Goal: Navigation & Orientation: Find specific page/section

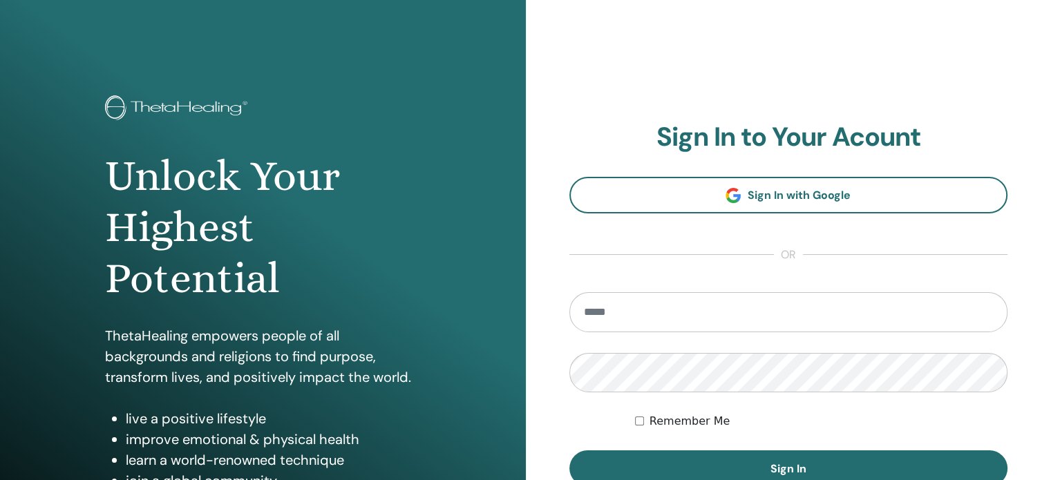
click at [666, 319] on input "email" at bounding box center [788, 312] width 439 height 40
type input "**********"
click at [569, 450] on button "Sign In" at bounding box center [788, 468] width 439 height 36
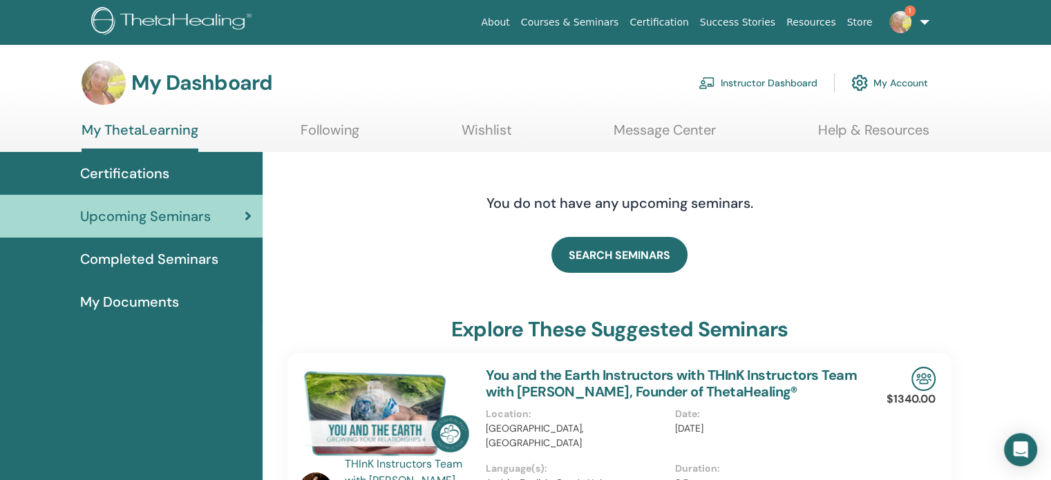
click at [189, 251] on span "Completed Seminars" at bounding box center [149, 259] width 138 height 21
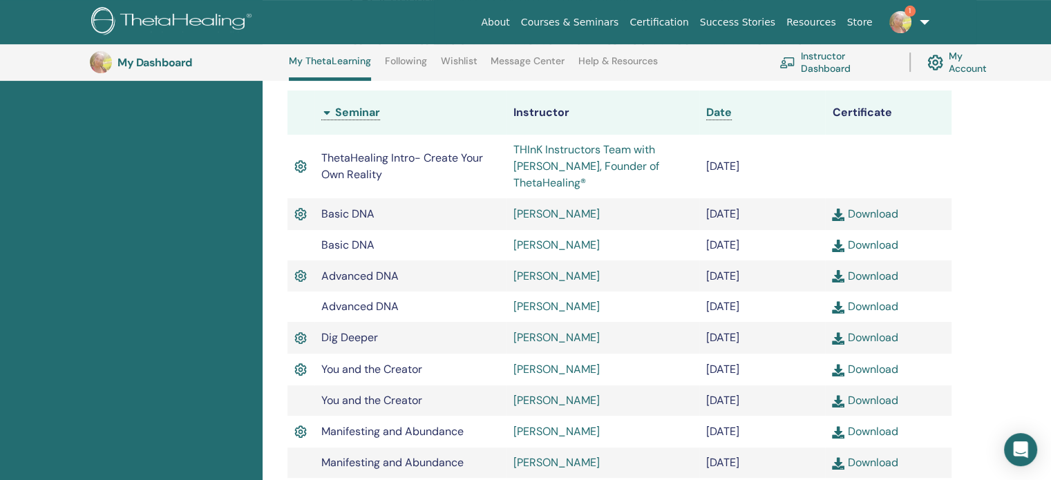
scroll to position [312, 0]
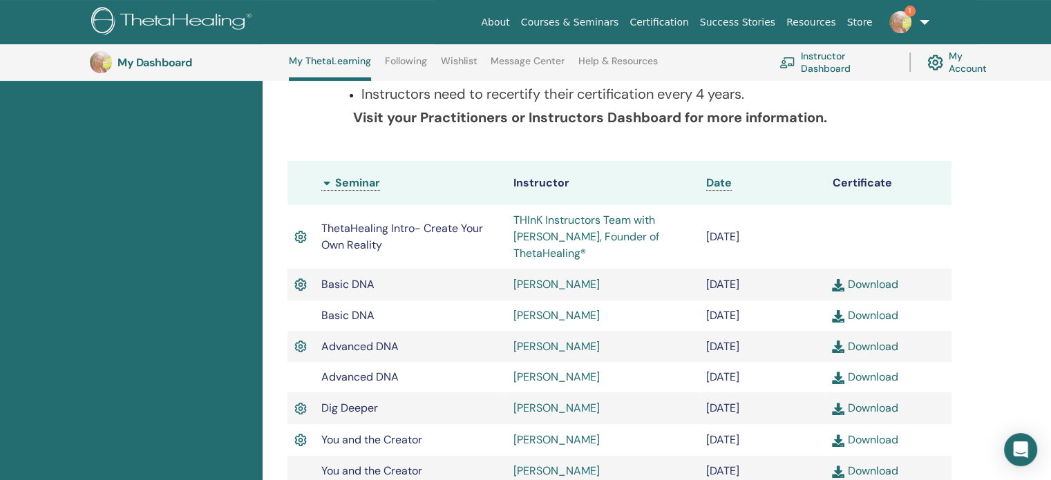
drag, startPoint x: 781, startPoint y: 236, endPoint x: 704, endPoint y: 240, distance: 76.8
click at [704, 240] on td "July/10, 2023" at bounding box center [762, 237] width 126 height 64
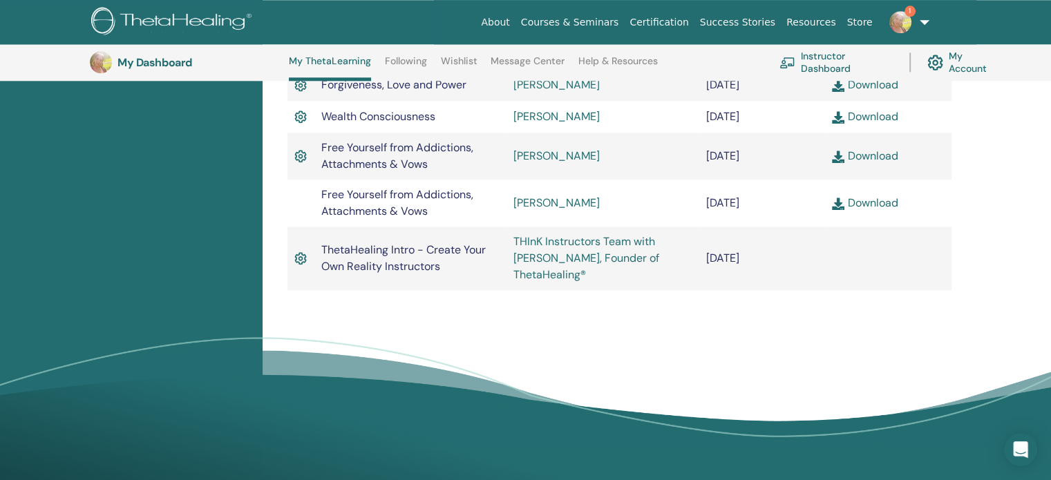
scroll to position [1487, 0]
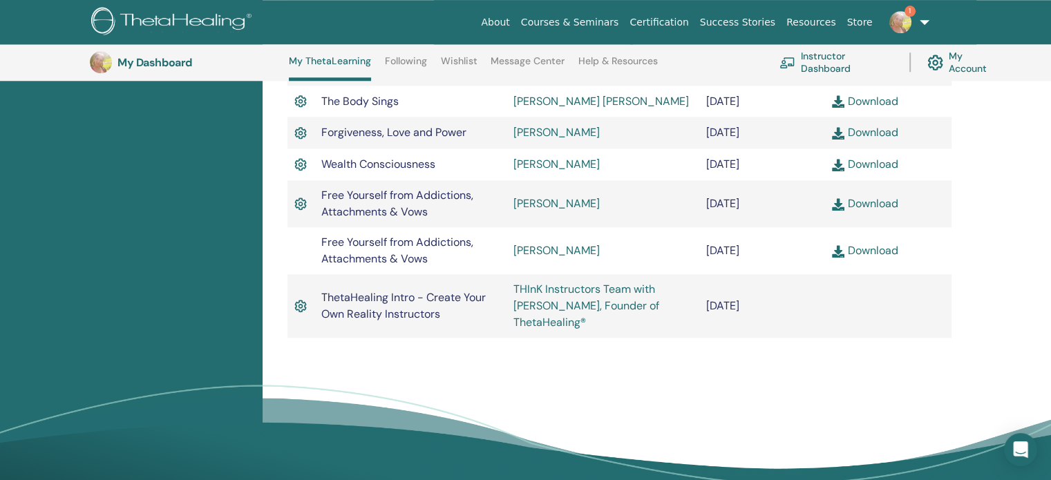
click at [859, 255] on link "Download" at bounding box center [865, 250] width 66 height 15
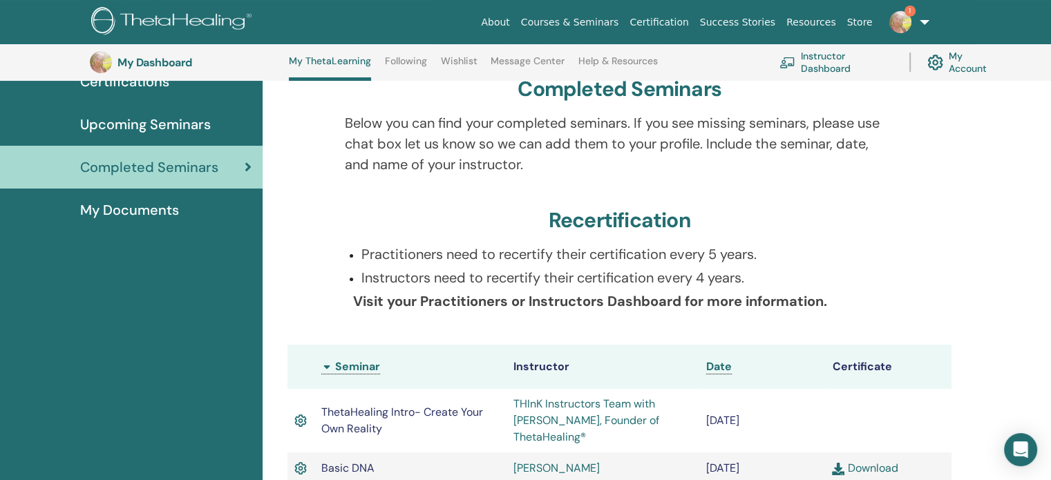
scroll to position [105, 0]
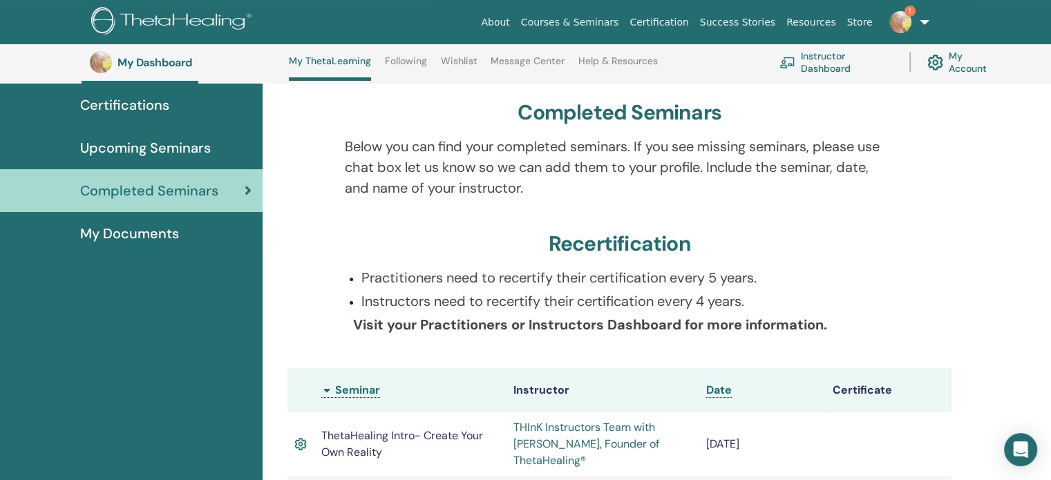
drag, startPoint x: 363, startPoint y: 280, endPoint x: 713, endPoint y: 276, distance: 350.2
click at [713, 276] on p "Practitioners need to recertify their certification every 5 years." at bounding box center [627, 277] width 533 height 21
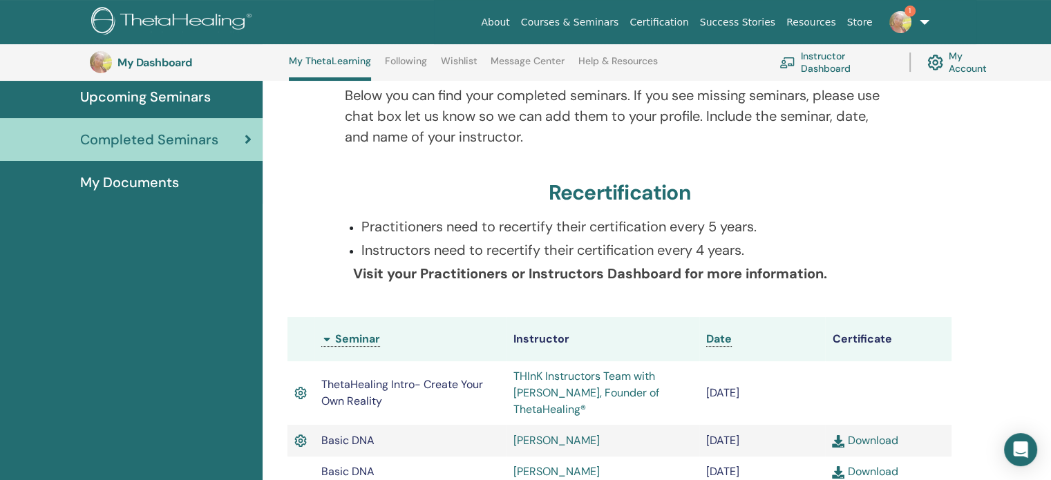
scroll to position [243, 0]
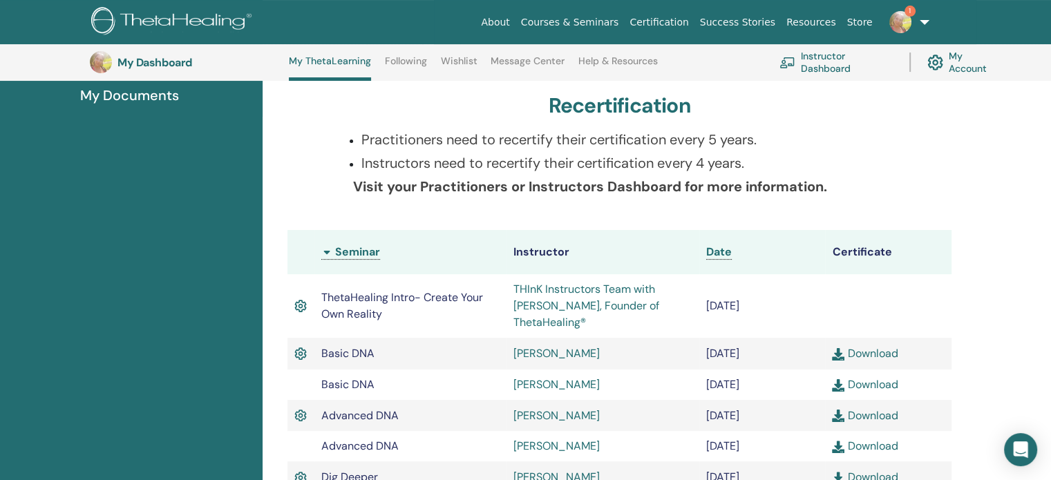
drag, startPoint x: 620, startPoint y: 159, endPoint x: 754, endPoint y: 171, distance: 134.5
click at [754, 171] on p "Instructors need to recertify their certification every 4 years." at bounding box center [627, 163] width 533 height 21
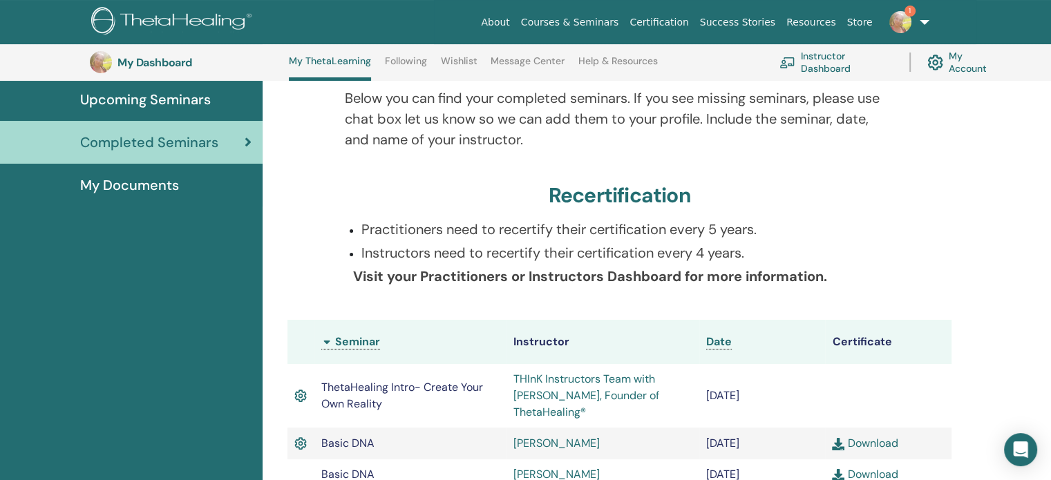
scroll to position [0, 0]
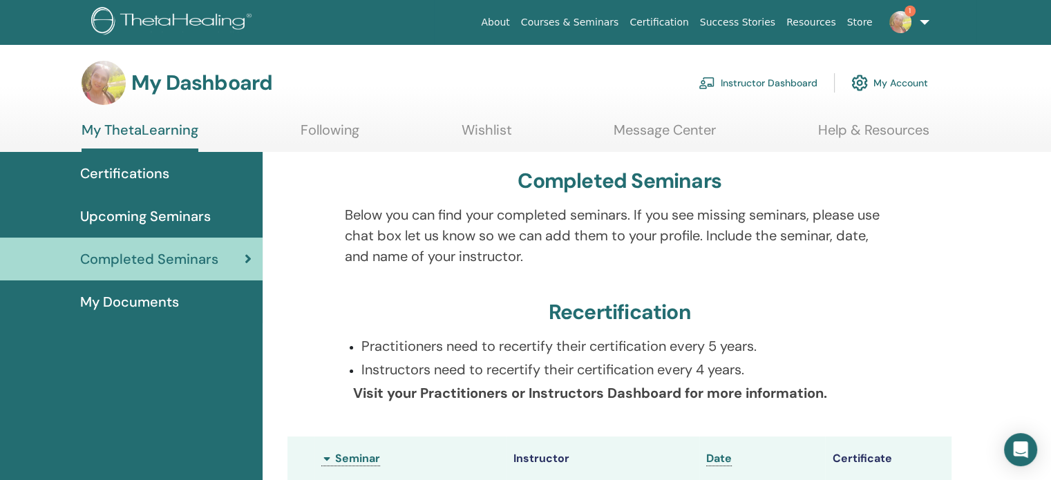
click at [774, 85] on link "Instructor Dashboard" at bounding box center [757, 83] width 119 height 30
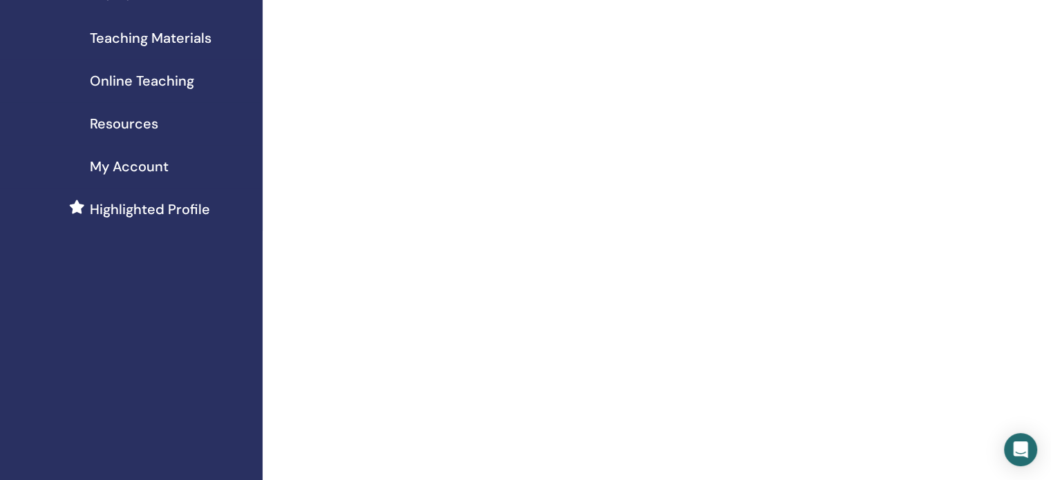
scroll to position [69, 0]
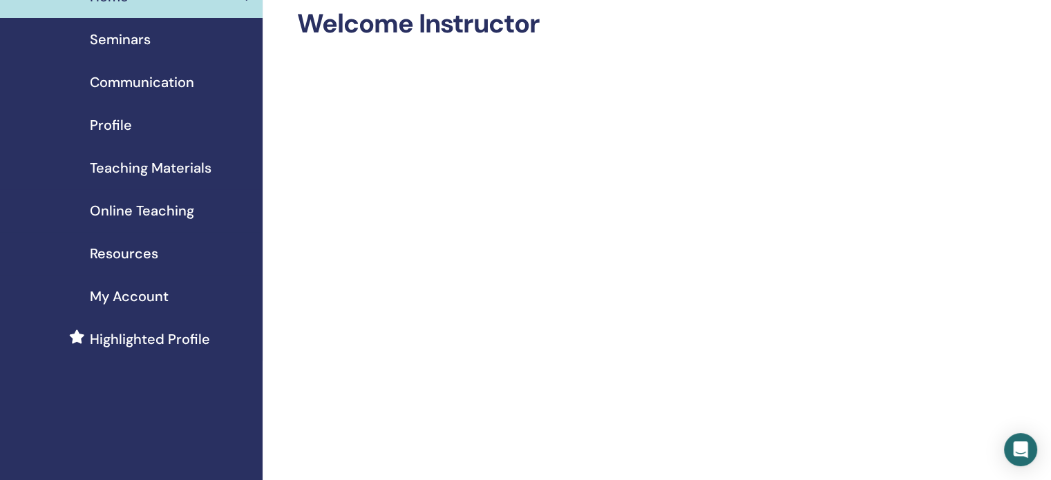
click at [156, 210] on span "Online Teaching" at bounding box center [142, 210] width 104 height 21
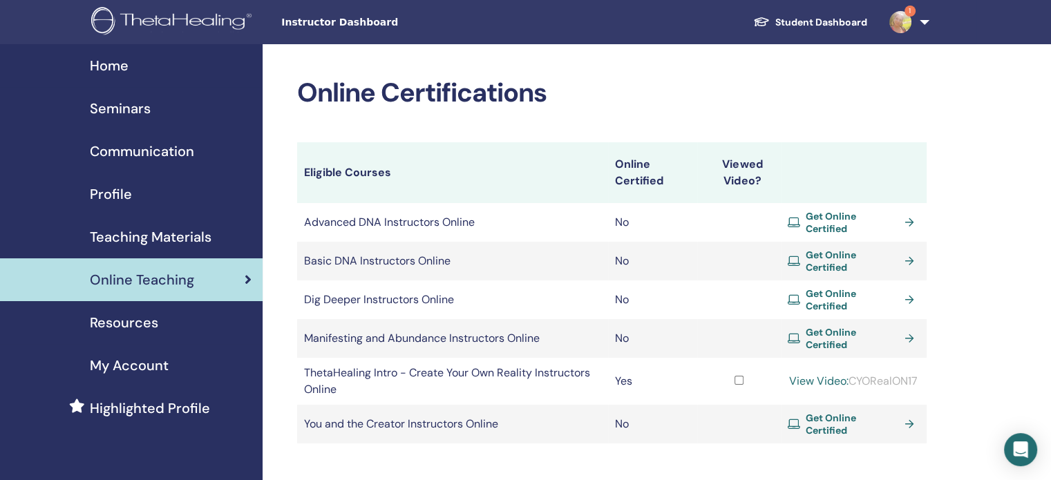
click at [830, 253] on span "Get Online Certified" at bounding box center [852, 261] width 94 height 25
click at [189, 240] on span "Teaching Materials" at bounding box center [151, 237] width 122 height 21
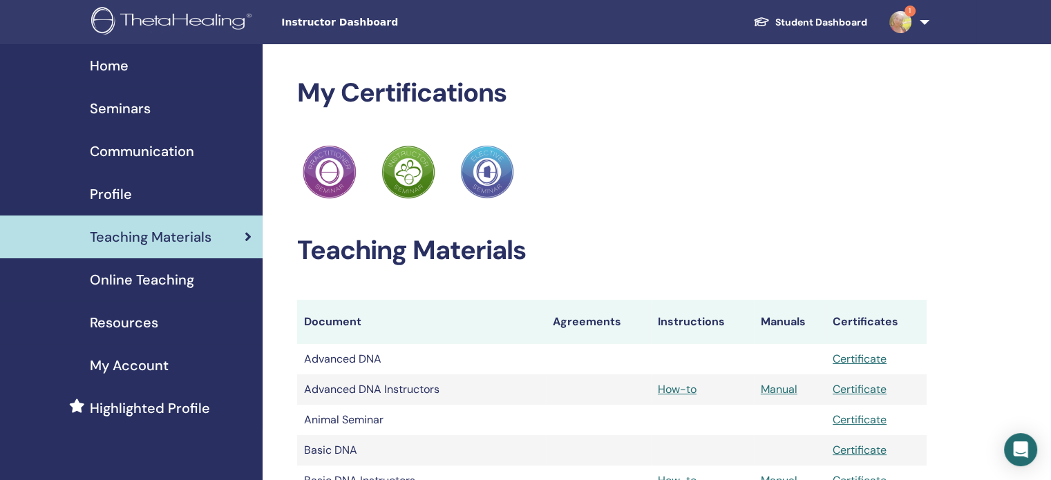
click at [171, 108] on div "Seminars" at bounding box center [131, 108] width 240 height 21
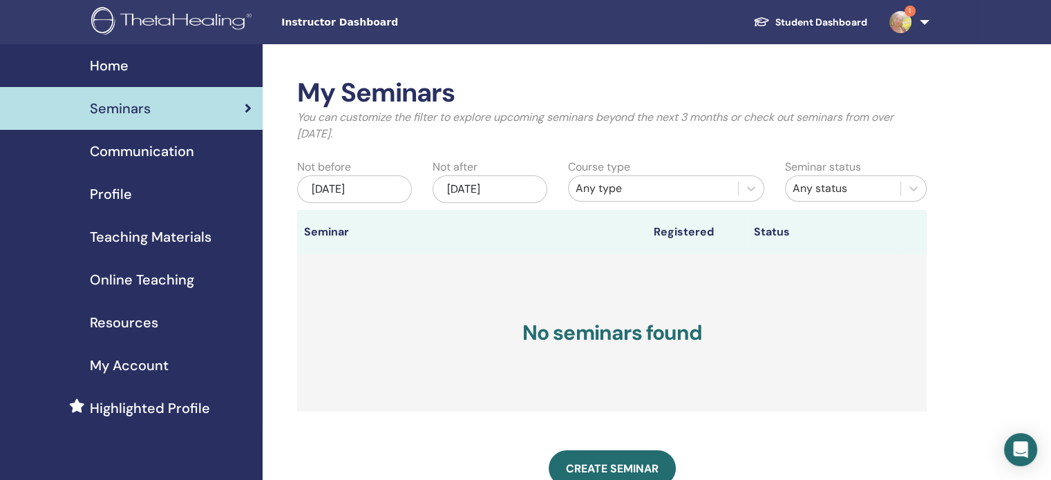
click at [171, 155] on span "Communication" at bounding box center [142, 151] width 104 height 21
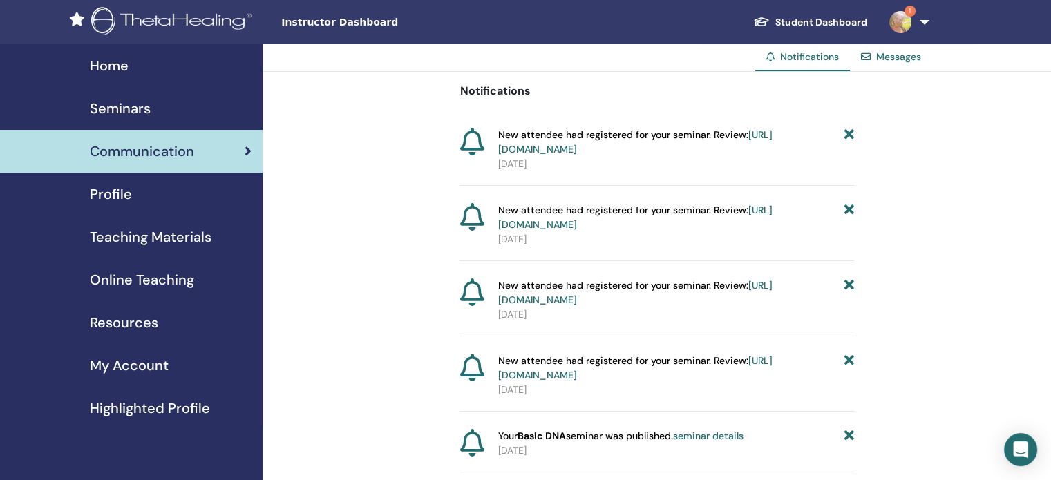
click at [174, 106] on div "Seminars" at bounding box center [131, 108] width 240 height 21
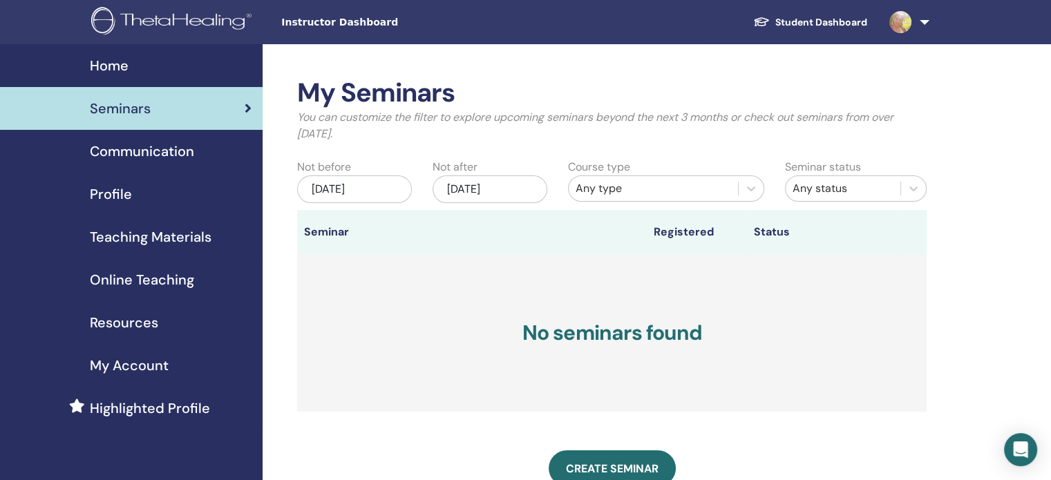
click at [392, 192] on div "[DATE]" at bounding box center [354, 189] width 115 height 28
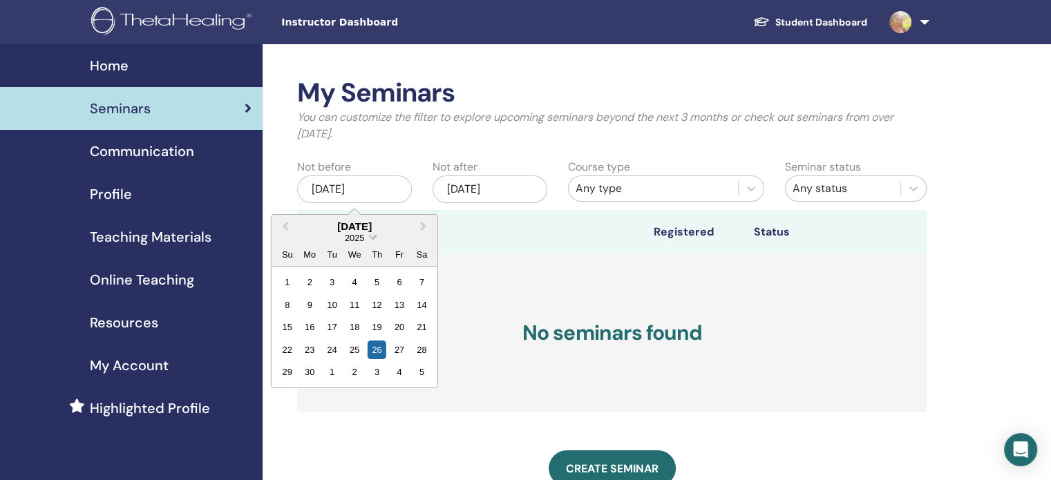
click at [363, 238] on span "2025" at bounding box center [354, 238] width 19 height 10
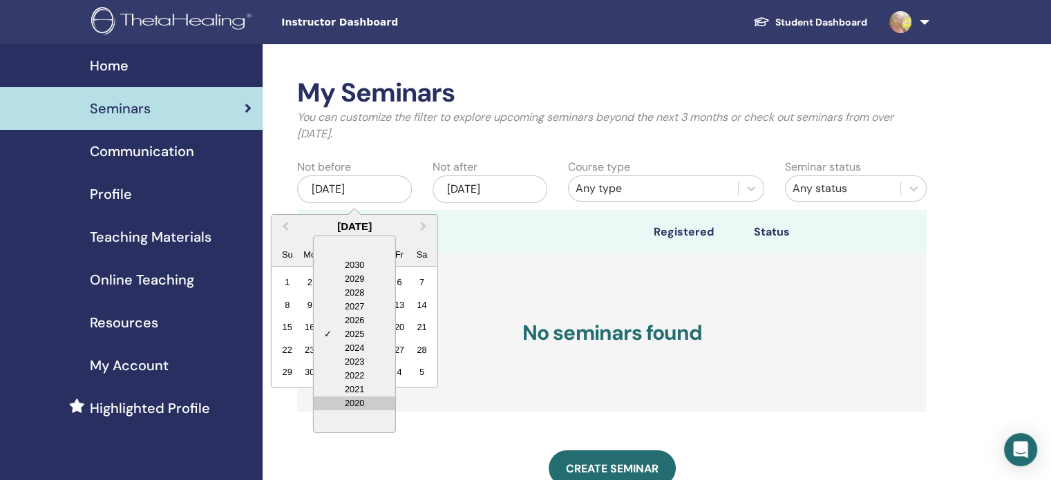
click at [354, 400] on div "2020" at bounding box center [355, 404] width 82 height 14
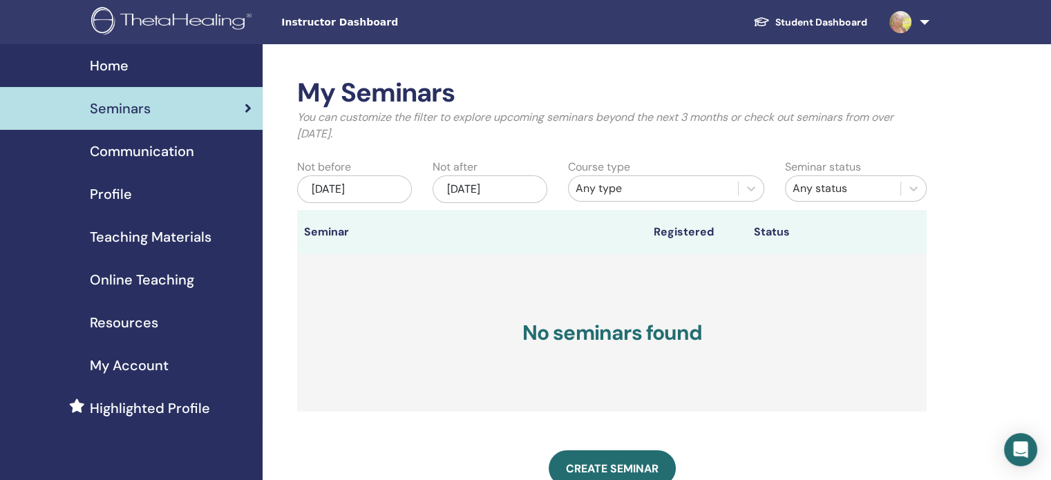
click at [406, 187] on div "[DATE]" at bounding box center [354, 189] width 115 height 28
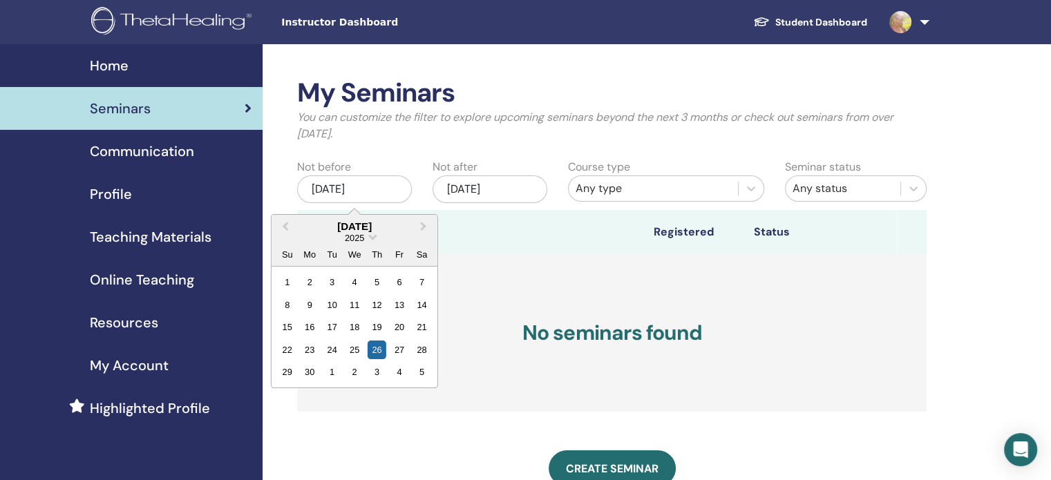
click at [368, 238] on div "2025" at bounding box center [354, 238] width 166 height 12
click at [372, 237] on span "Choose Date" at bounding box center [372, 235] width 9 height 9
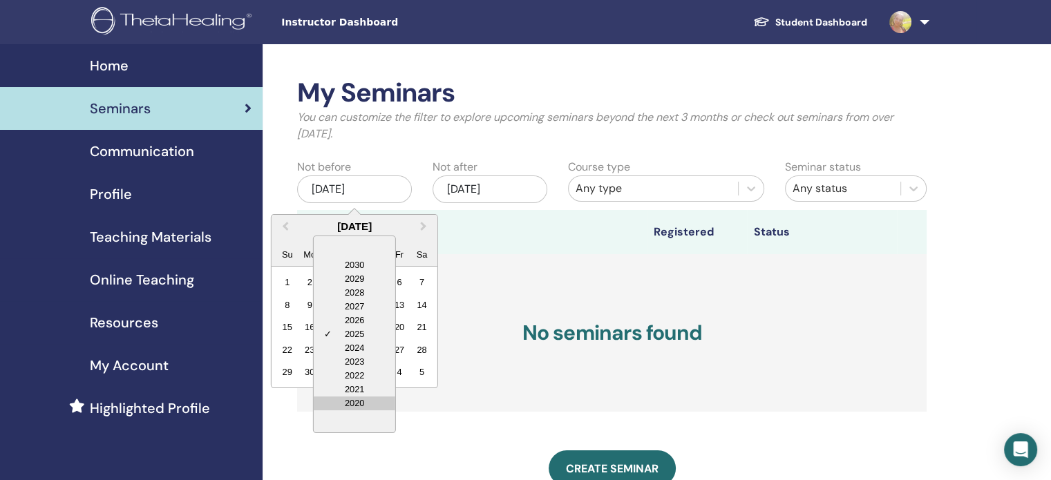
click at [348, 405] on div "2020" at bounding box center [355, 404] width 82 height 14
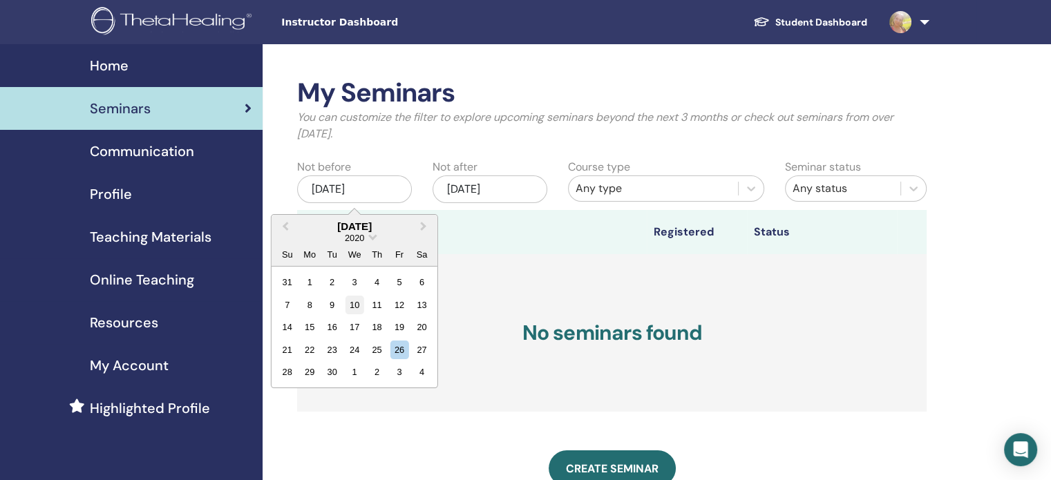
click at [353, 302] on div "10" at bounding box center [354, 305] width 19 height 19
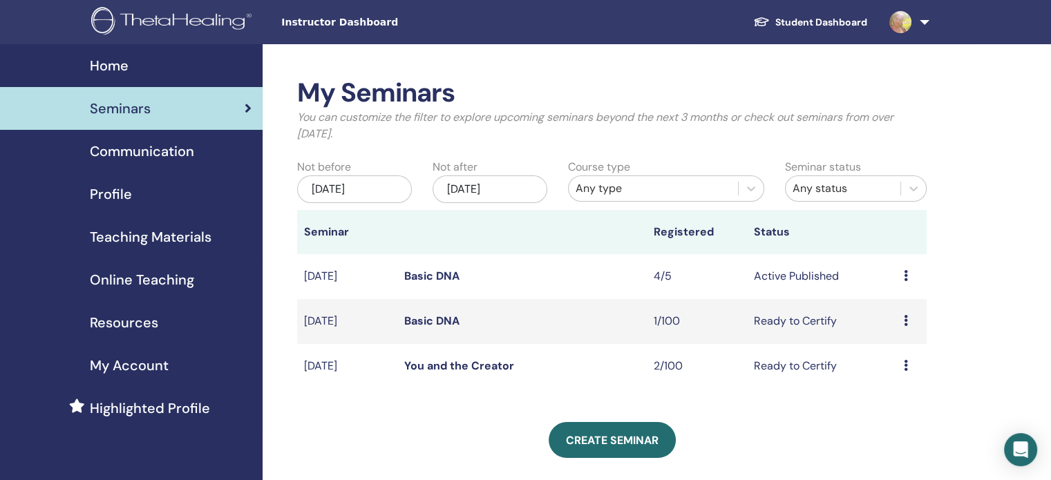
click at [905, 367] on icon at bounding box center [906, 365] width 4 height 11
click at [804, 374] on td "Ready to Certify" at bounding box center [822, 366] width 150 height 45
click at [805, 367] on td "Ready to Certify" at bounding box center [822, 366] width 150 height 45
click at [906, 361] on icon at bounding box center [906, 365] width 4 height 11
click at [898, 414] on link "Attendees" at bounding box center [896, 414] width 53 height 15
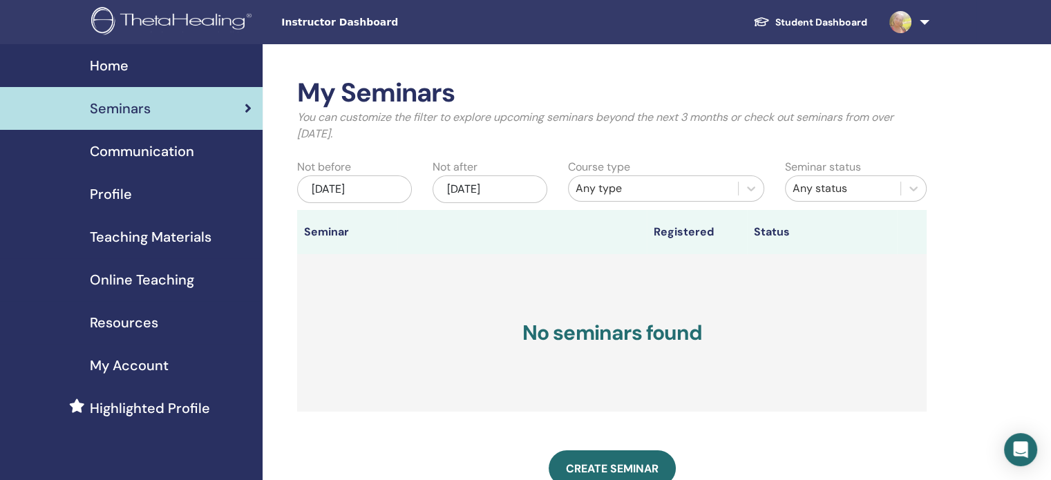
click at [391, 189] on div "[DATE]" at bounding box center [354, 189] width 115 height 28
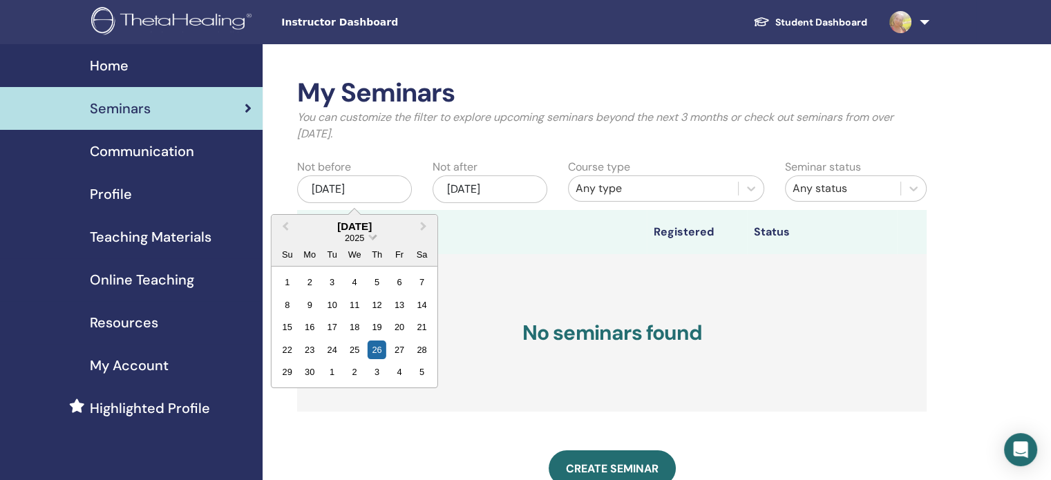
click at [359, 238] on span "2025" at bounding box center [354, 238] width 19 height 10
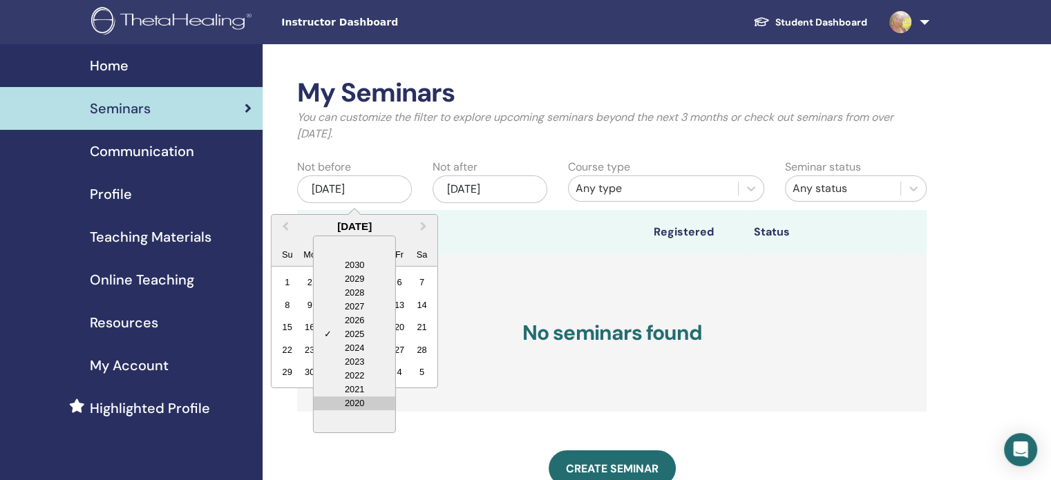
click at [354, 403] on div "2020" at bounding box center [355, 404] width 82 height 14
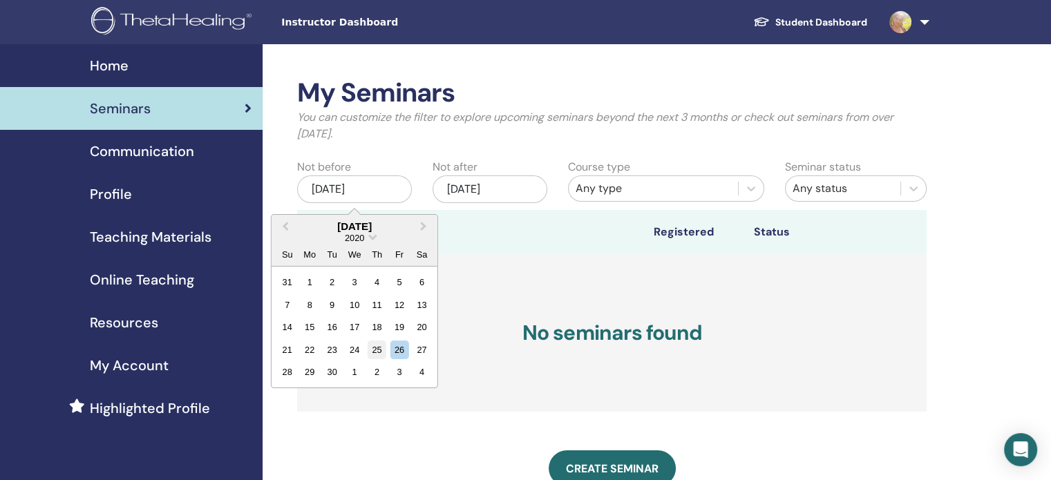
click at [371, 343] on div "25" at bounding box center [377, 350] width 19 height 19
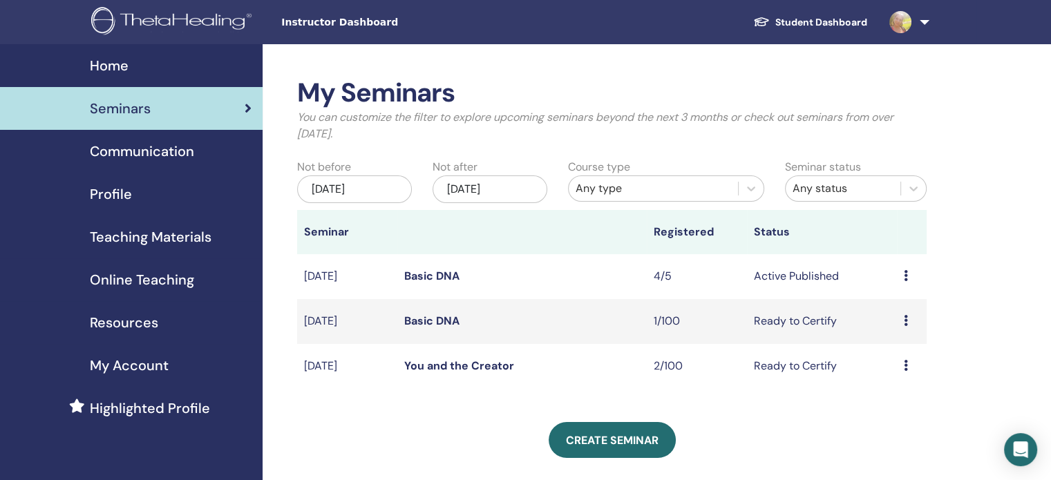
click at [380, 189] on div "[DATE]" at bounding box center [354, 189] width 115 height 28
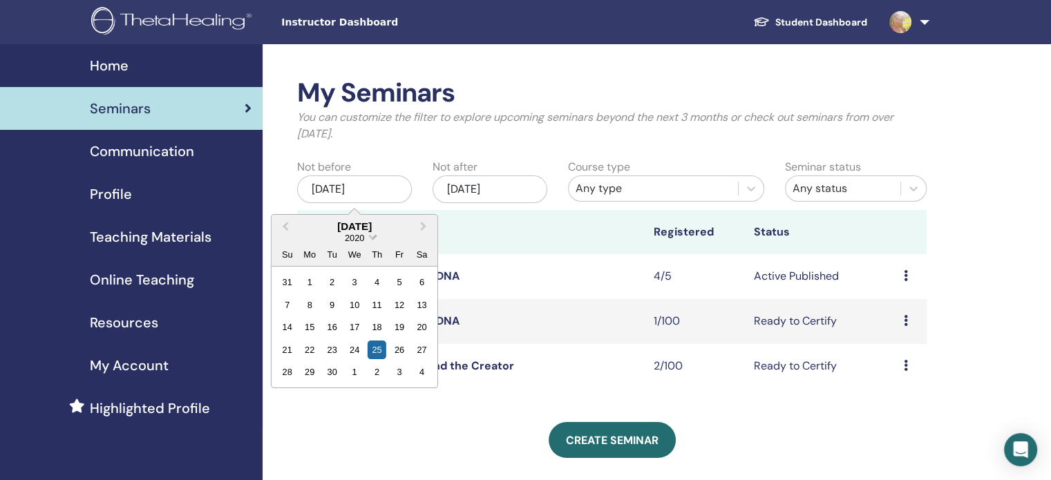
click at [368, 235] on span "Choose Date" at bounding box center [372, 235] width 9 height 9
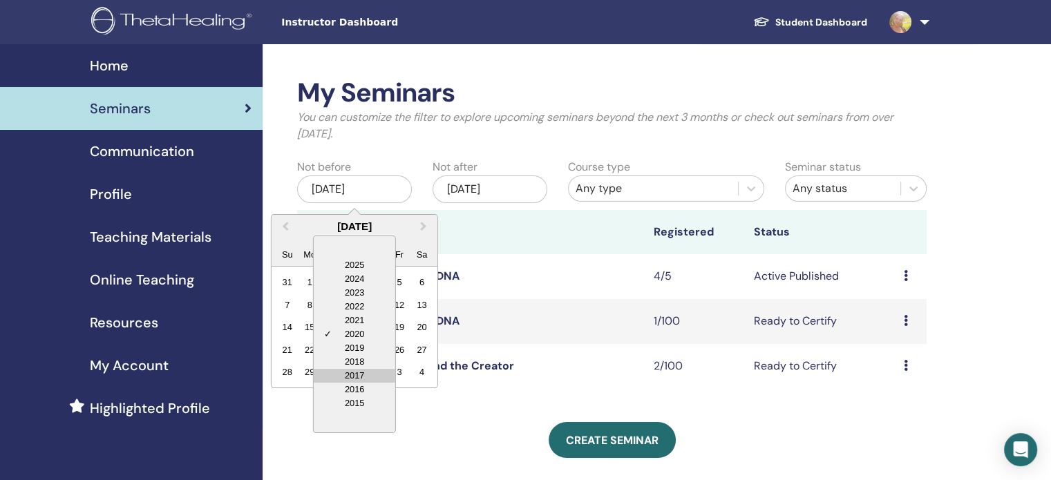
click at [358, 379] on div "2017" at bounding box center [355, 376] width 82 height 14
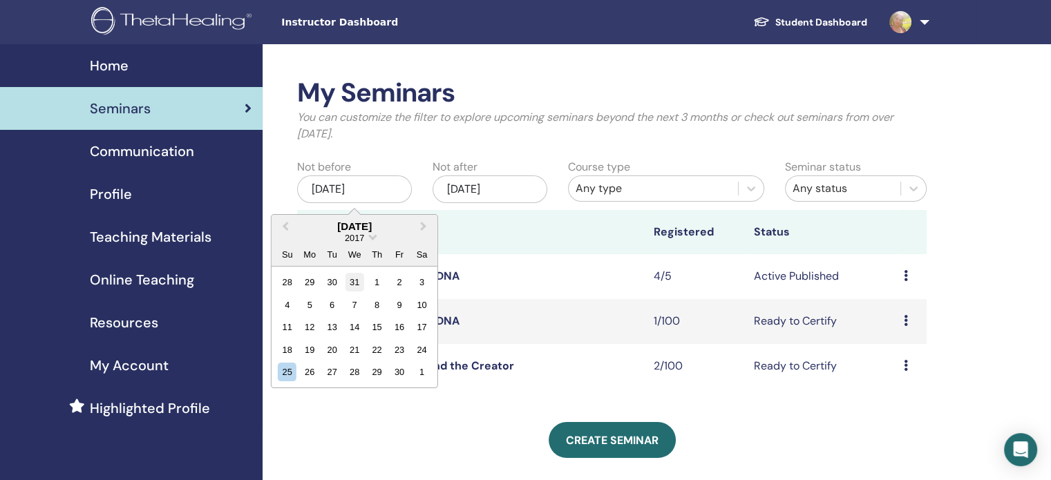
click at [351, 272] on div "28 29 30 31 1 2 3" at bounding box center [354, 282] width 157 height 22
click at [352, 276] on div "31" at bounding box center [354, 282] width 19 height 19
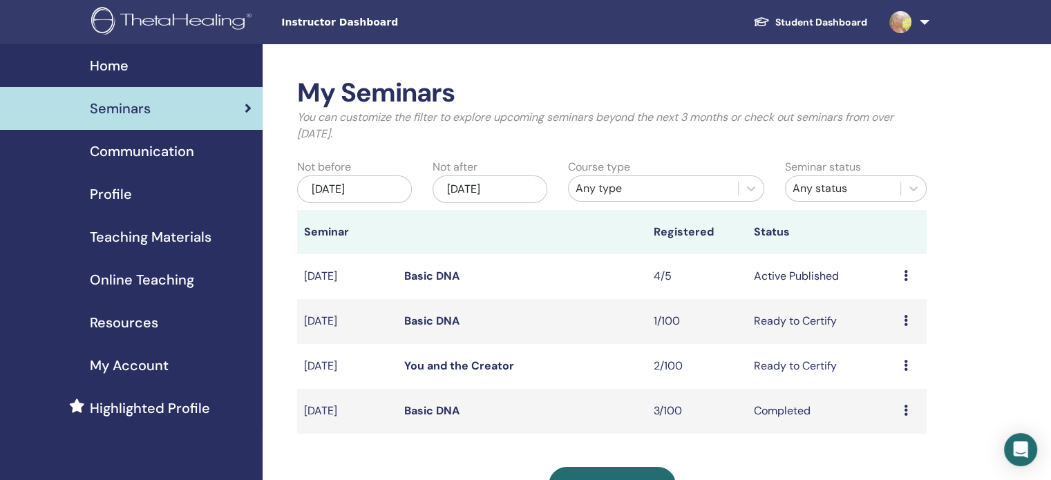
click at [119, 192] on span "Profile" at bounding box center [111, 194] width 42 height 21
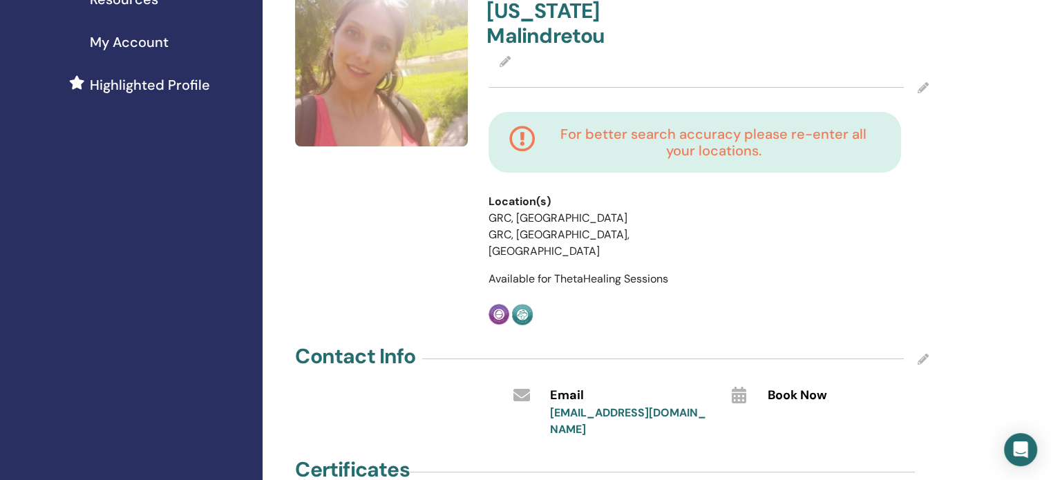
scroll to position [138, 0]
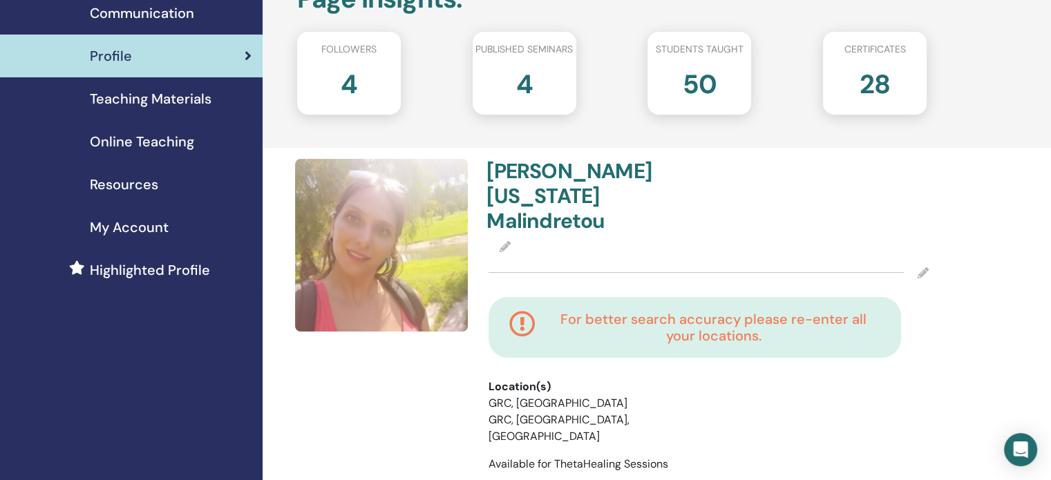
click at [171, 106] on span "Teaching Materials" at bounding box center [151, 98] width 122 height 21
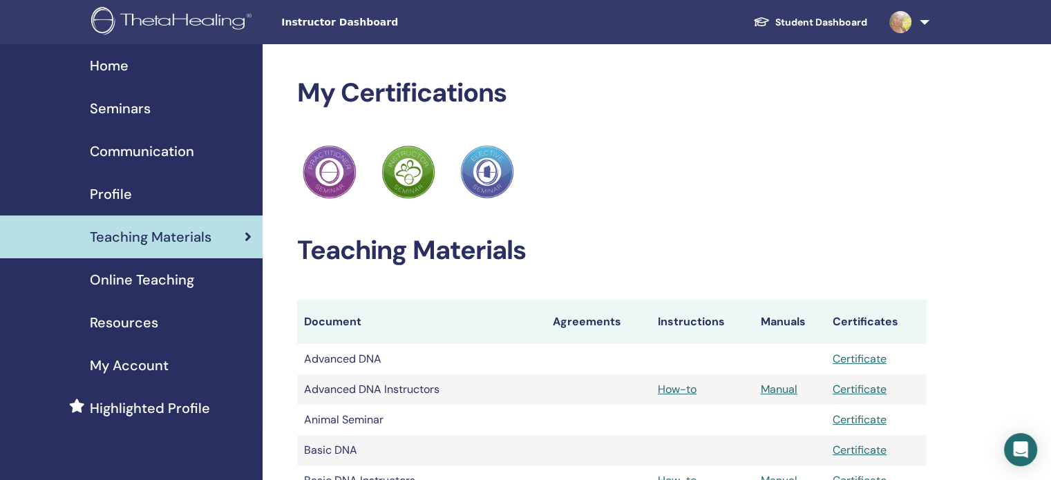
click at [136, 272] on span "Online Teaching" at bounding box center [142, 279] width 104 height 21
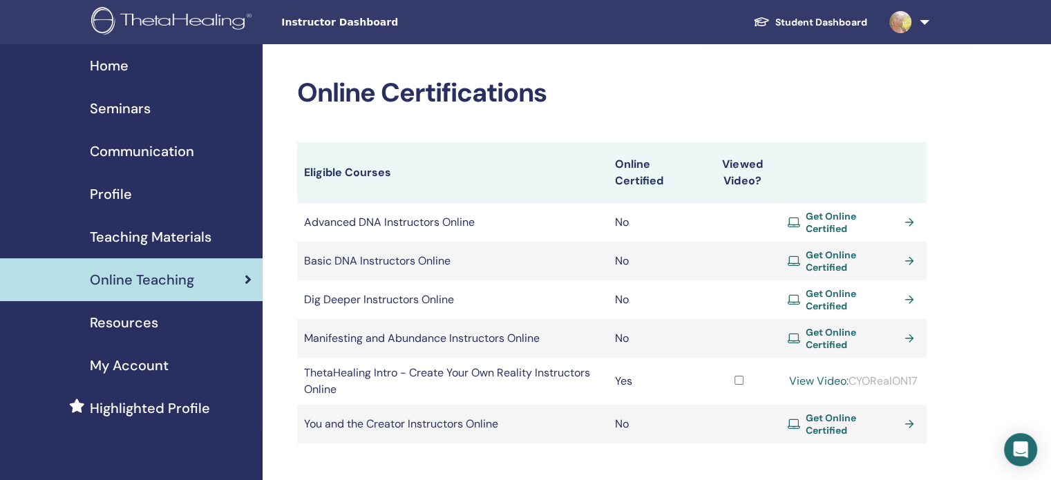
click at [155, 320] on span "Resources" at bounding box center [124, 322] width 68 height 21
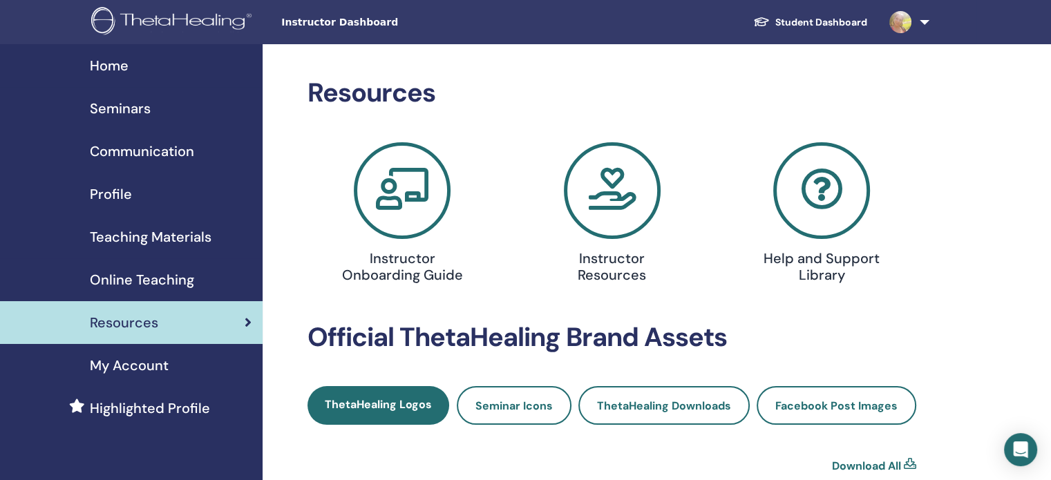
click at [162, 367] on span "My Account" at bounding box center [129, 365] width 79 height 21
click at [140, 106] on span "Seminars" at bounding box center [120, 108] width 61 height 21
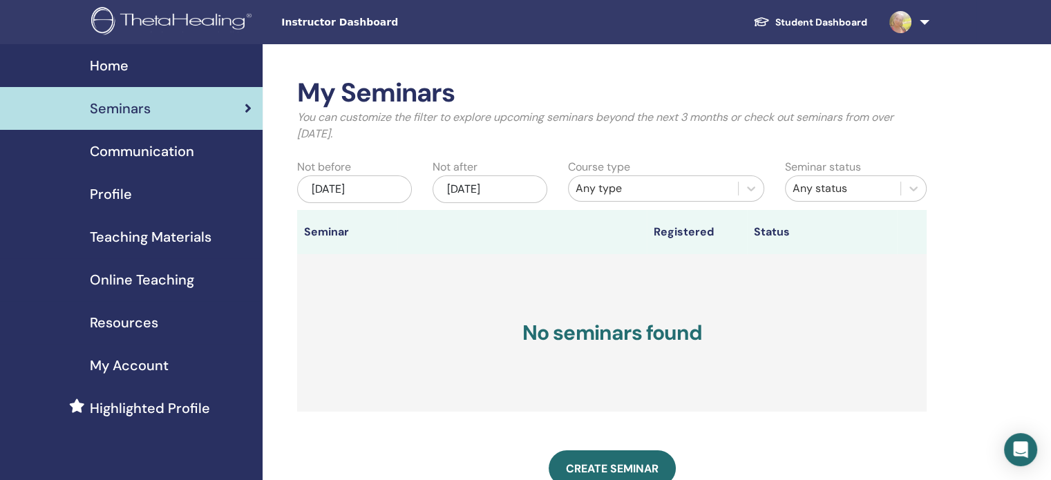
click at [384, 189] on div "[DATE]" at bounding box center [354, 189] width 115 height 28
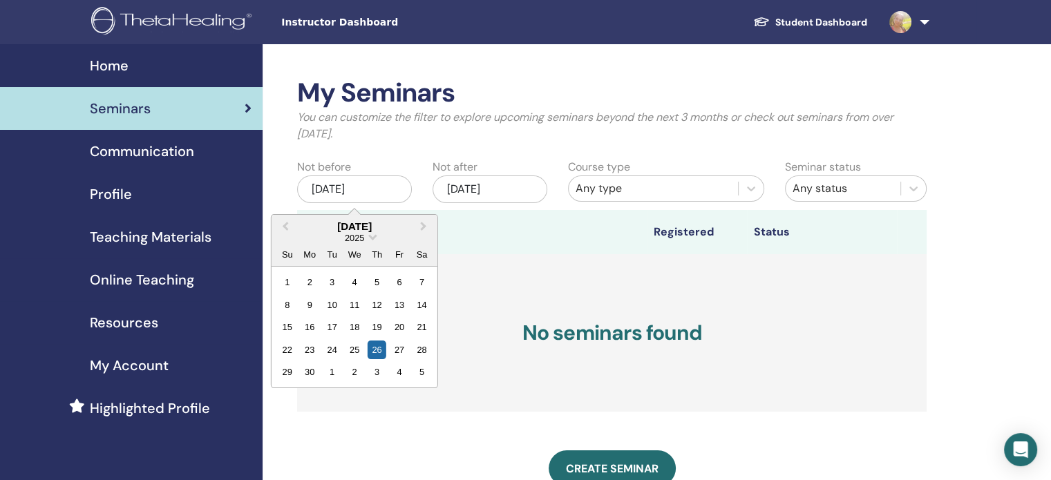
click at [365, 234] on div "2025" at bounding box center [354, 238] width 166 height 12
click at [373, 239] on span "Choose Date" at bounding box center [372, 235] width 9 height 9
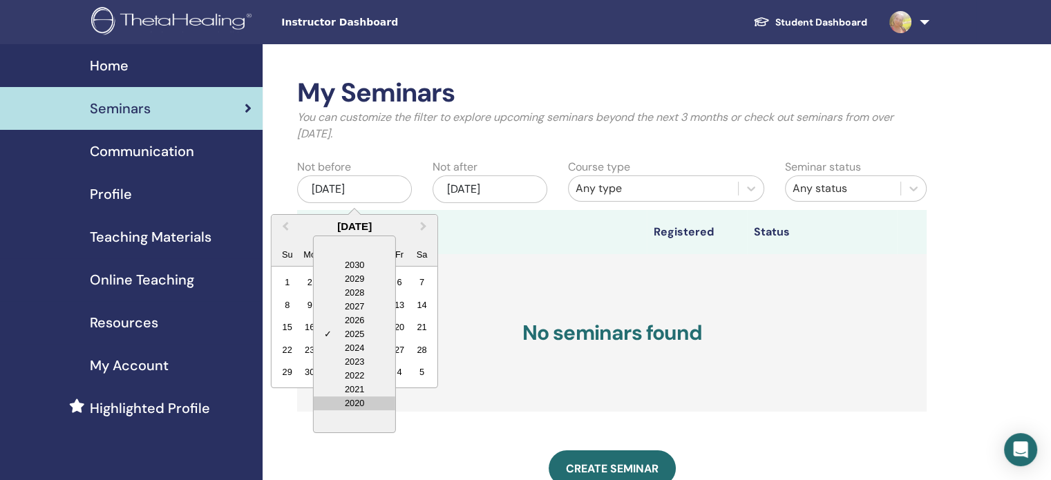
click at [356, 400] on div "2020" at bounding box center [355, 404] width 82 height 14
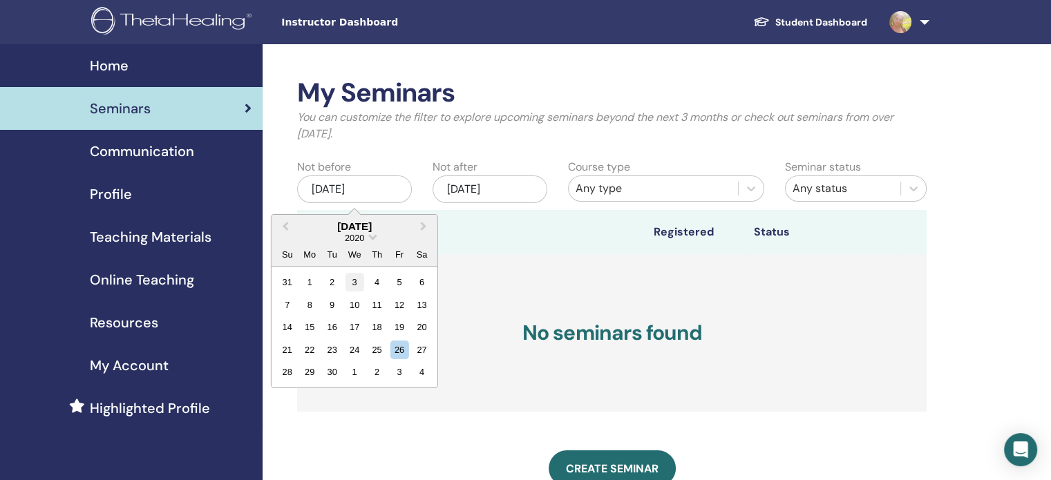
click at [360, 283] on div "3" at bounding box center [354, 282] width 19 height 19
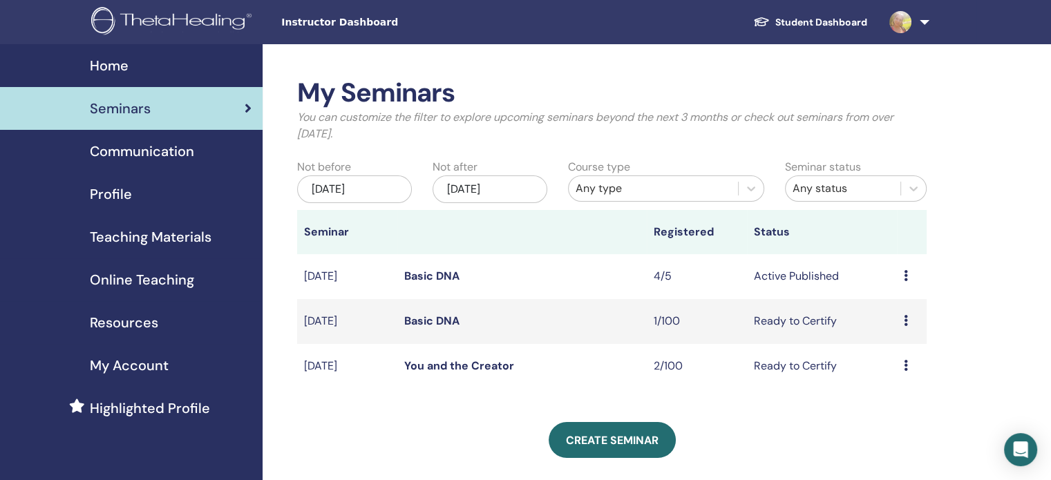
click at [796, 364] on td "Ready to Certify" at bounding box center [822, 366] width 150 height 45
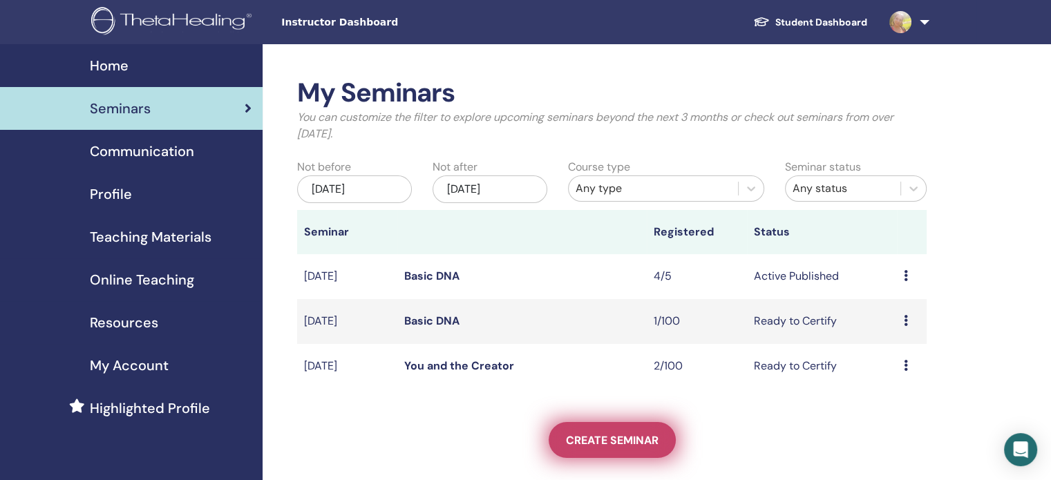
click at [593, 430] on link "Create seminar" at bounding box center [611, 440] width 127 height 36
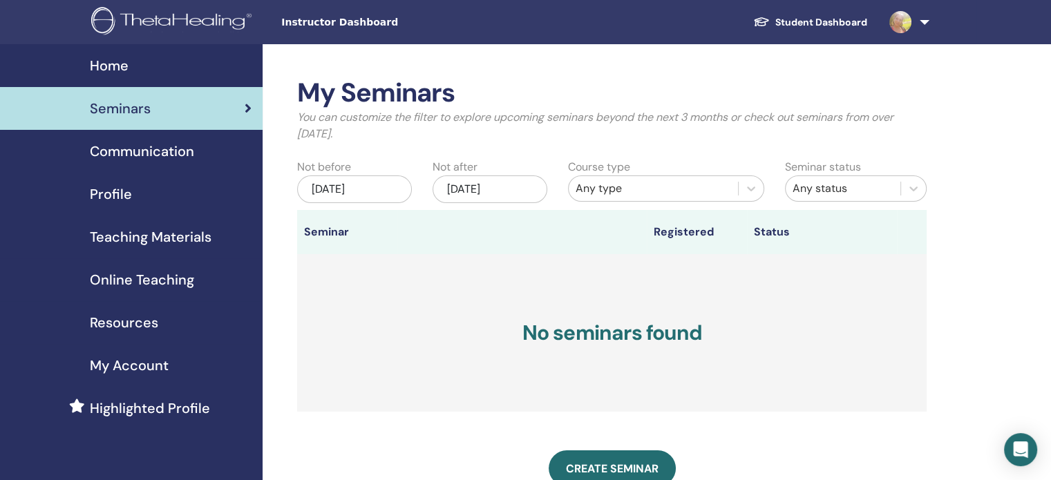
click at [102, 197] on span "Profile" at bounding box center [111, 194] width 42 height 21
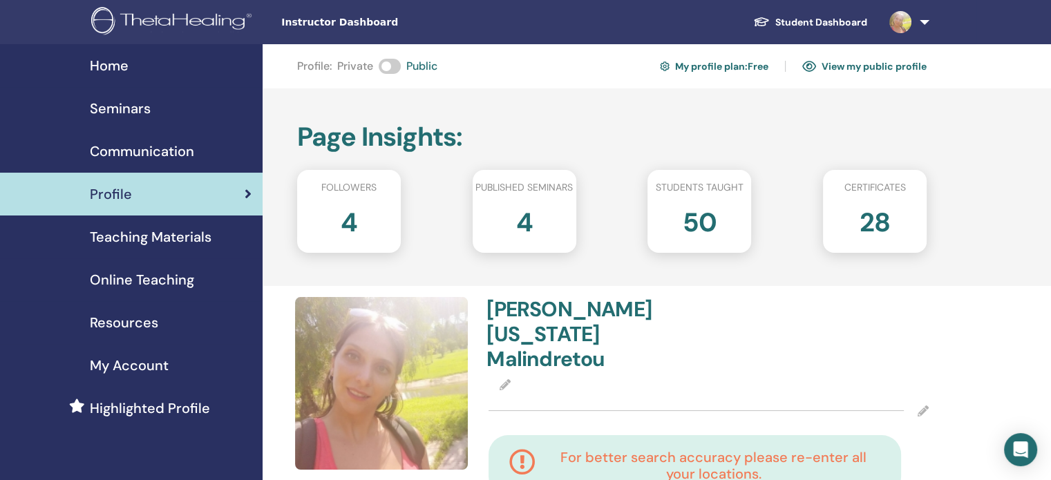
click at [210, 233] on span "Teaching Materials" at bounding box center [151, 237] width 122 height 21
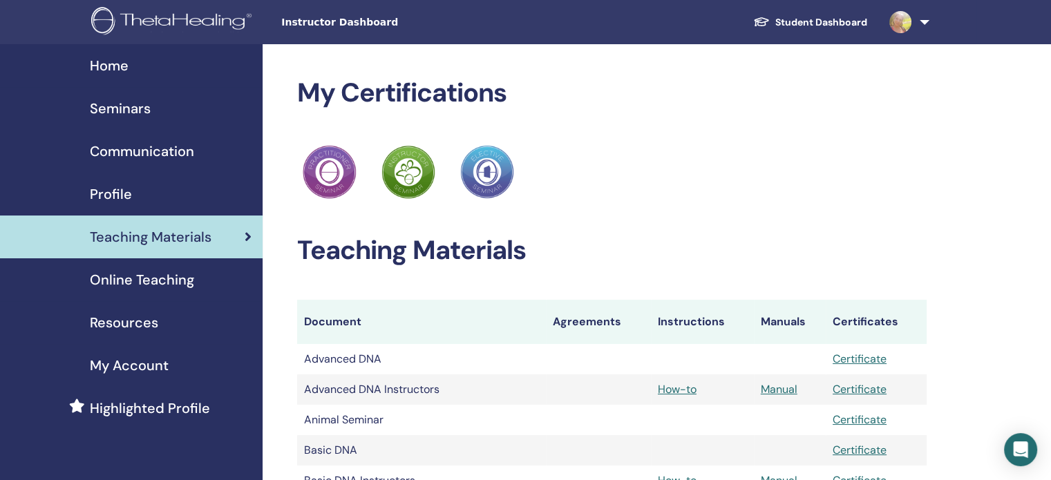
click at [168, 280] on span "Online Teaching" at bounding box center [142, 279] width 104 height 21
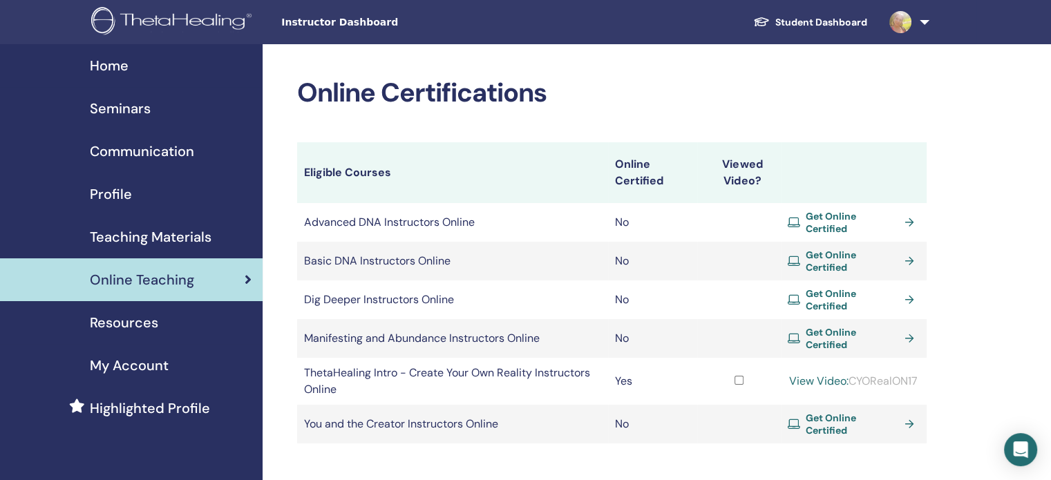
click at [140, 326] on span "Resources" at bounding box center [124, 322] width 68 height 21
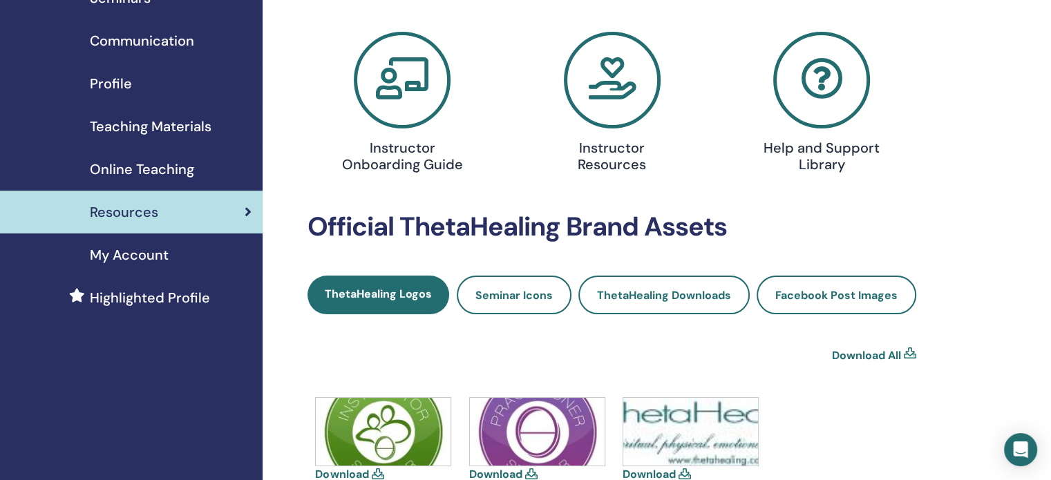
scroll to position [207, 0]
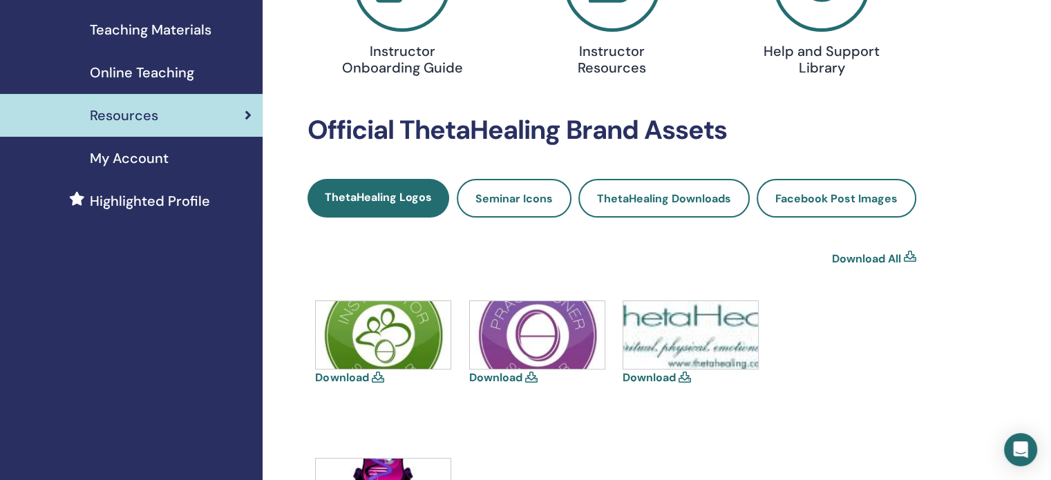
click at [128, 149] on span "My Account" at bounding box center [129, 158] width 79 height 21
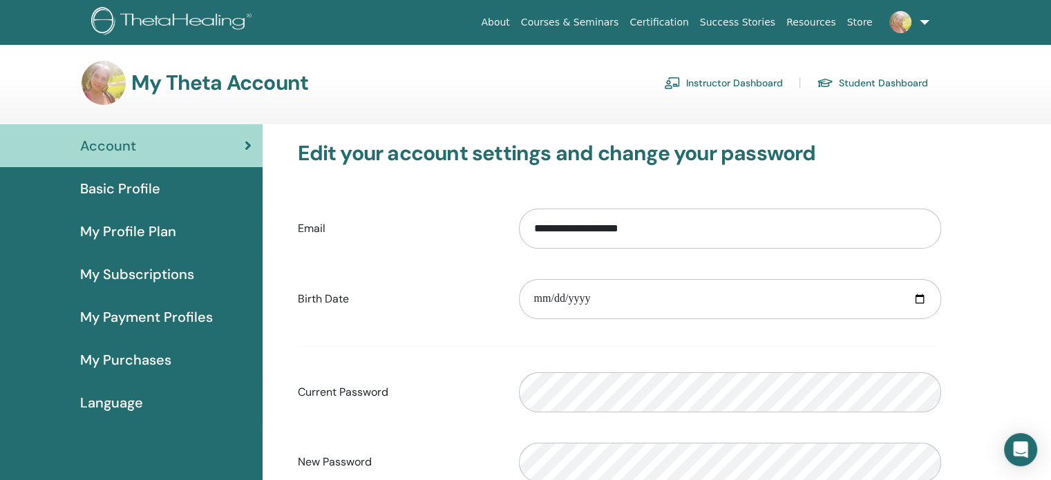
click at [151, 224] on span "My Profile Plan" at bounding box center [128, 231] width 96 height 21
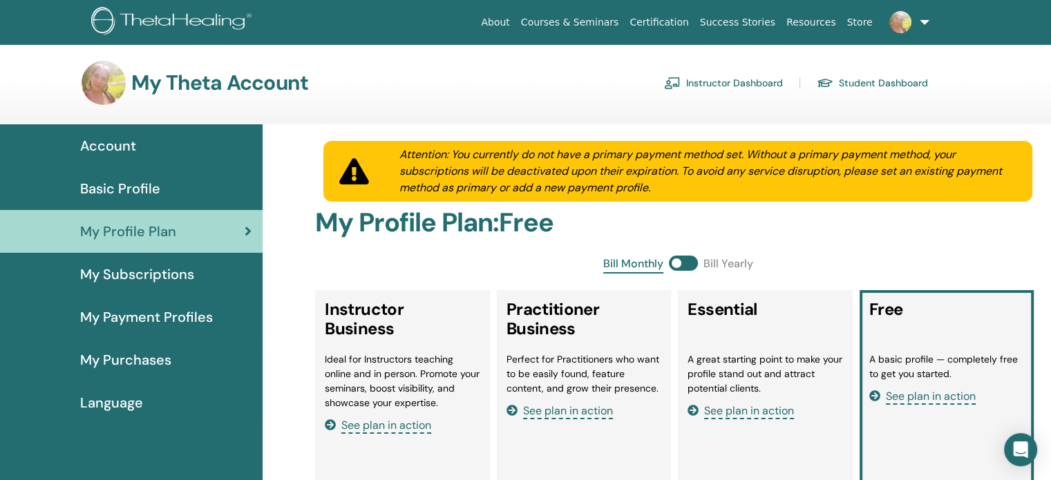
click at [146, 190] on span "Basic Profile" at bounding box center [120, 188] width 80 height 21
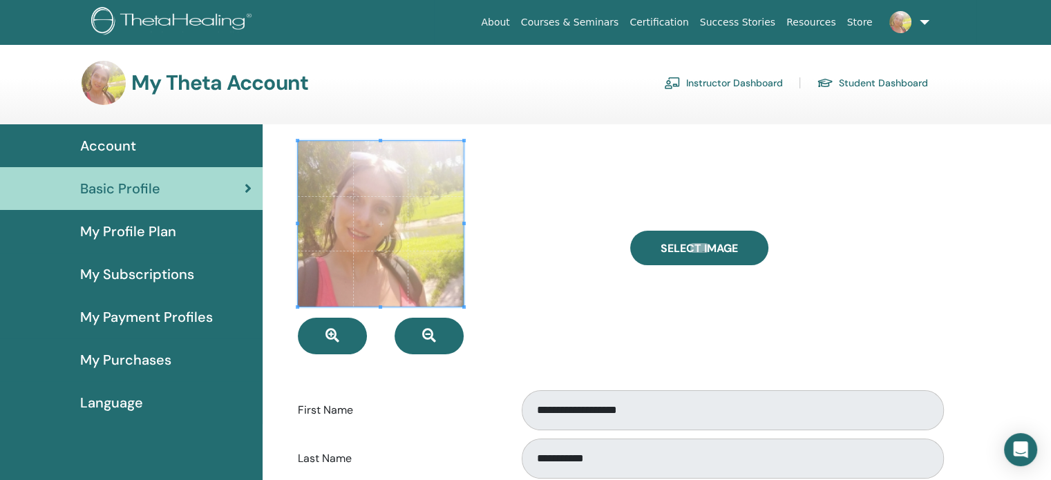
click at [157, 269] on span "My Subscriptions" at bounding box center [137, 274] width 114 height 21
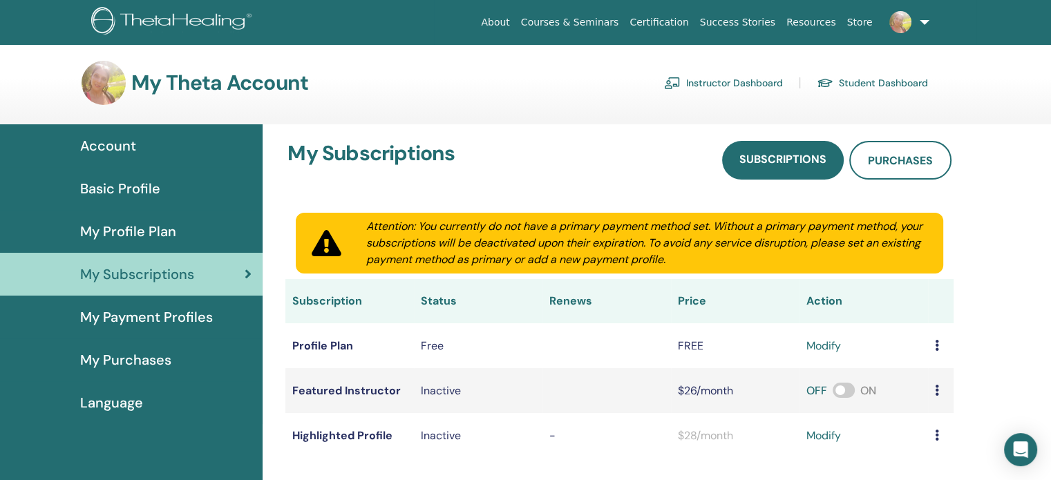
click at [160, 310] on span "My Payment Profiles" at bounding box center [146, 317] width 133 height 21
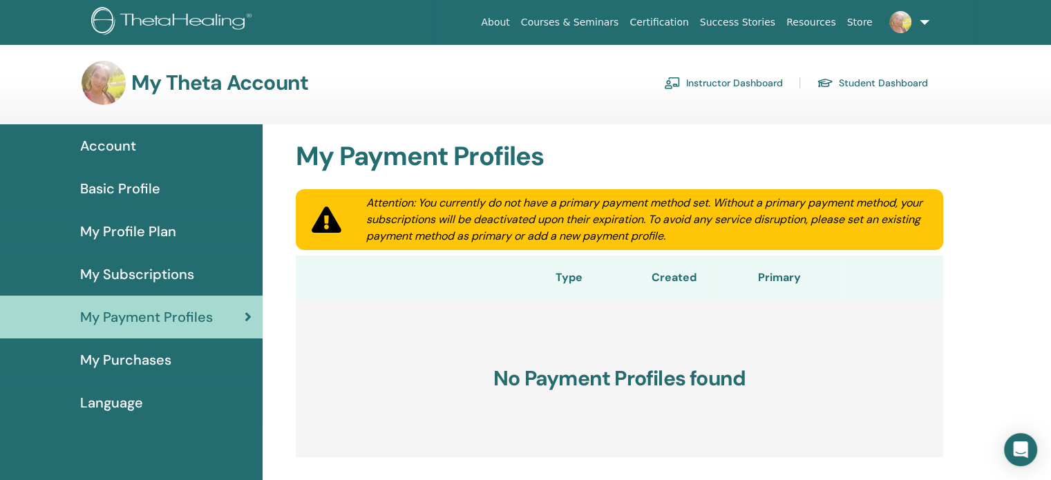
click at [151, 340] on link "My Purchases" at bounding box center [131, 359] width 263 height 43
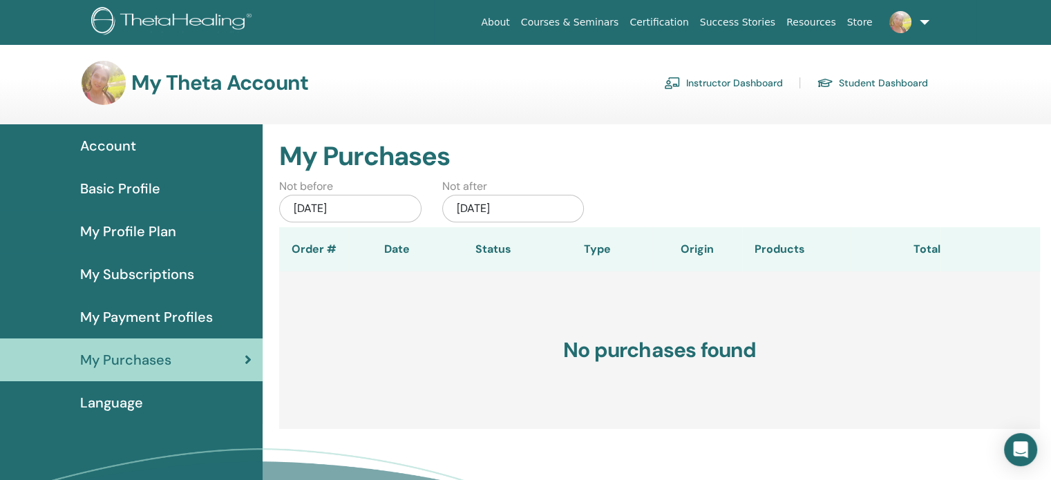
click at [127, 144] on span "Account" at bounding box center [108, 145] width 56 height 21
click at [743, 79] on link "Instructor Dashboard" at bounding box center [723, 83] width 119 height 22
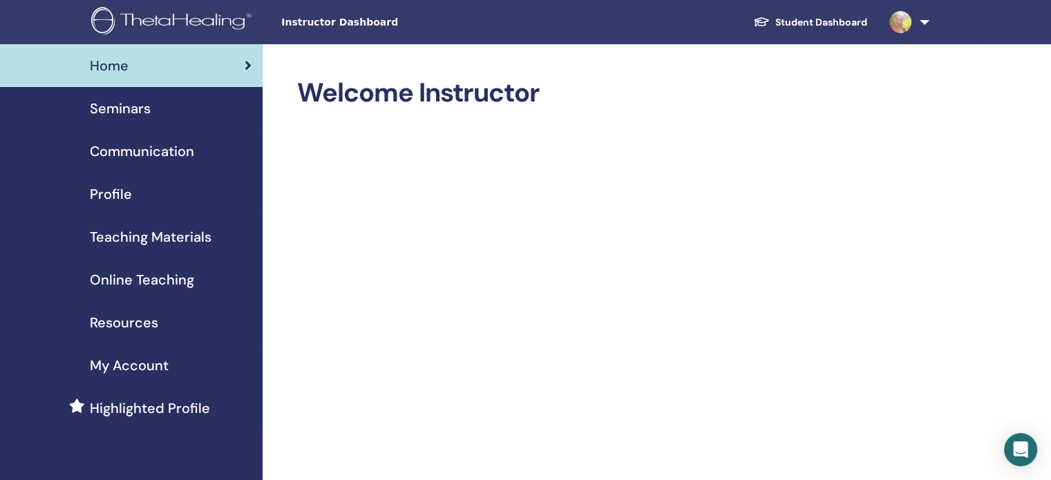
click at [127, 113] on span "Seminars" at bounding box center [120, 108] width 61 height 21
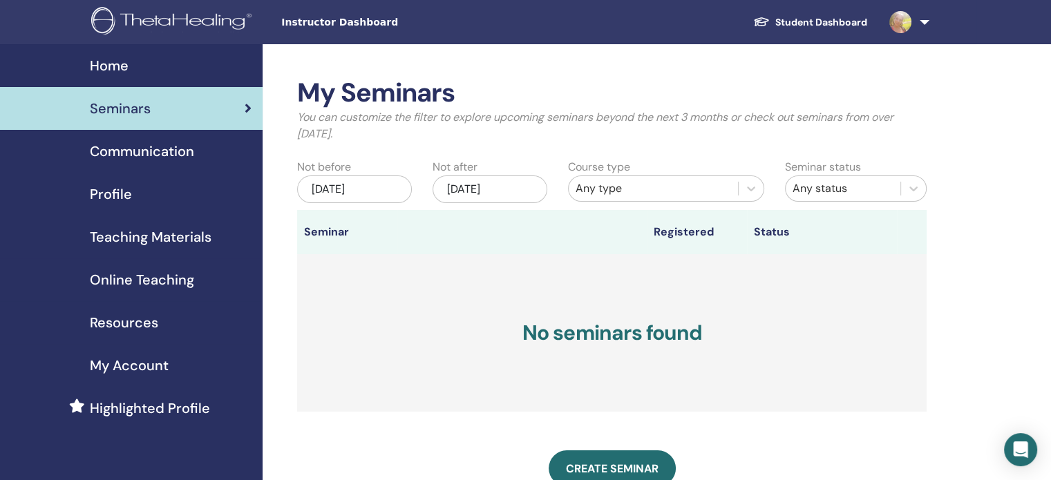
click at [149, 146] on span "Communication" at bounding box center [142, 151] width 104 height 21
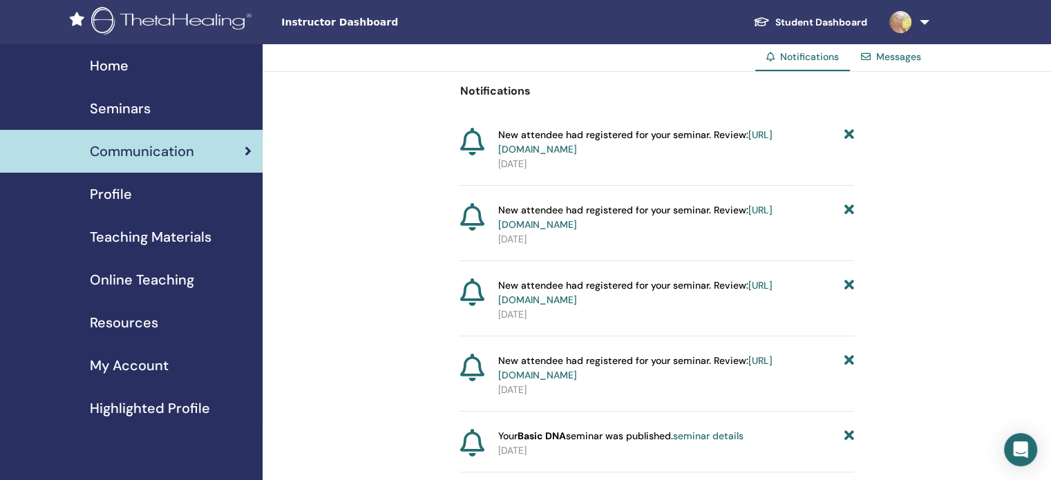
click at [134, 193] on div "Profile" at bounding box center [131, 194] width 240 height 21
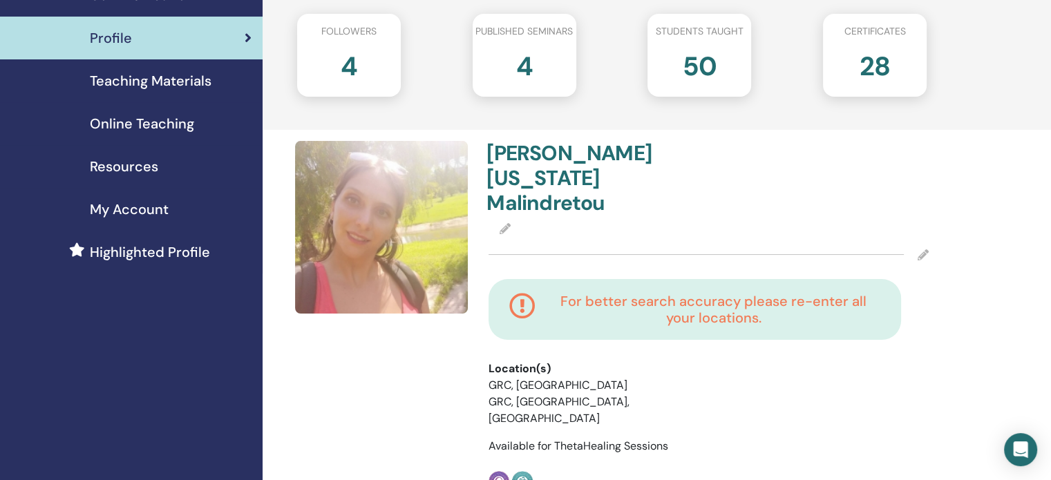
scroll to position [138, 0]
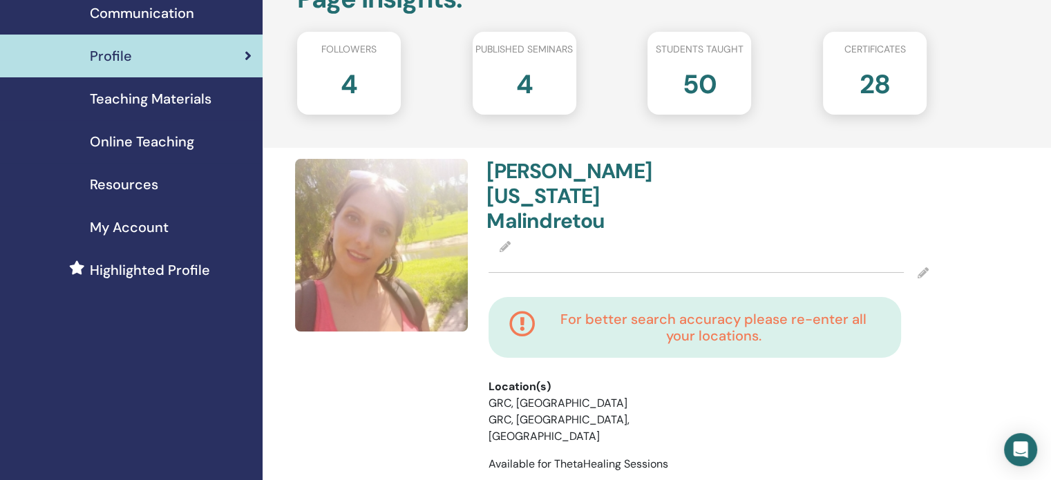
click at [166, 104] on span "Teaching Materials" at bounding box center [151, 98] width 122 height 21
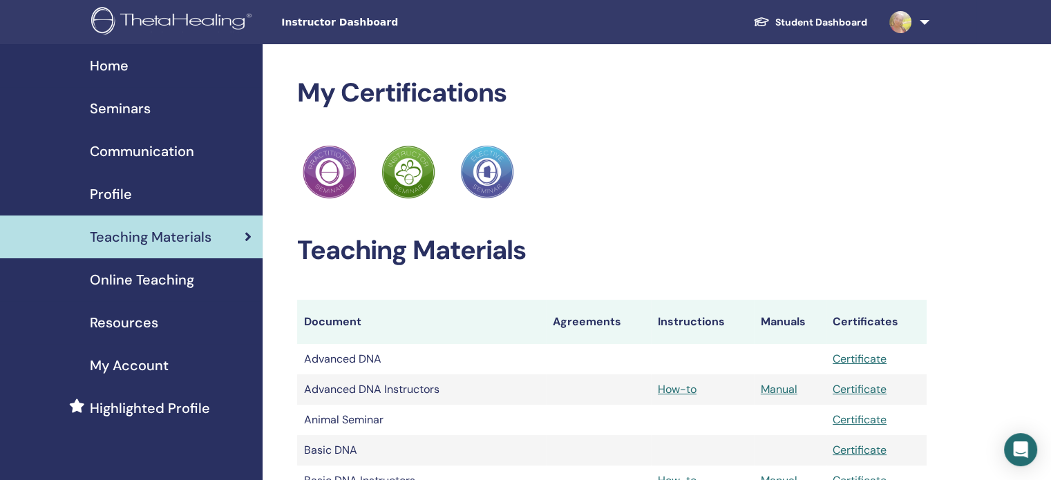
click at [160, 366] on span "My Account" at bounding box center [129, 365] width 79 height 21
click at [113, 179] on link "Profile" at bounding box center [131, 194] width 263 height 43
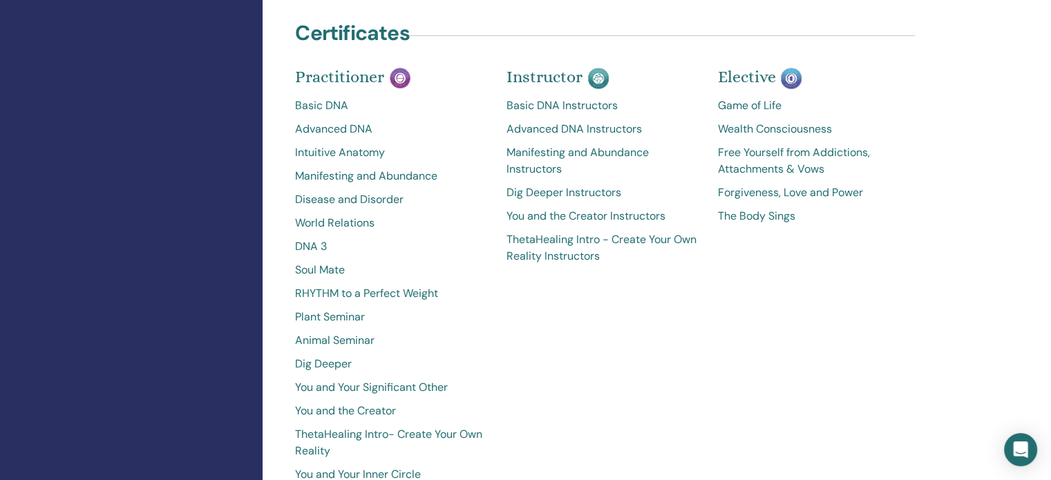
scroll to position [484, 0]
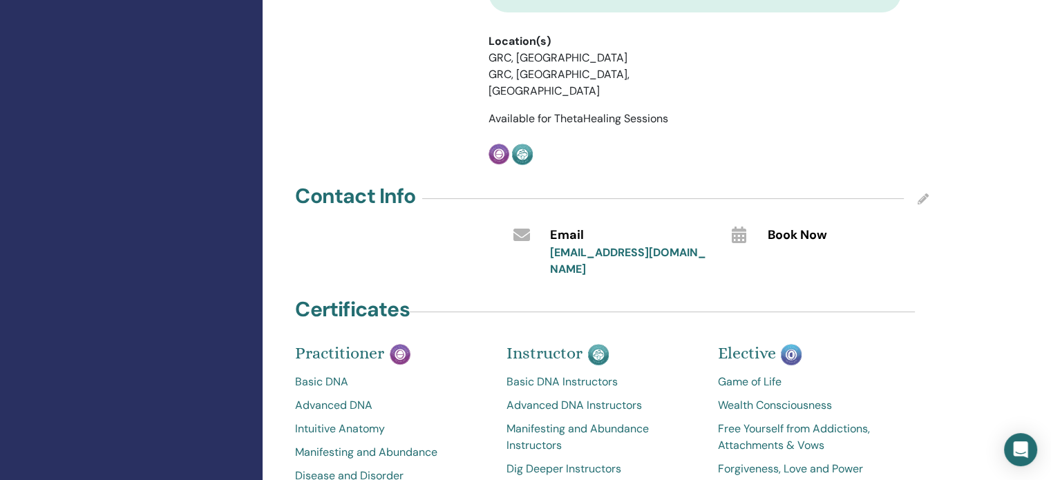
click at [558, 374] on link "Basic DNA Instructors" at bounding box center [601, 382] width 191 height 17
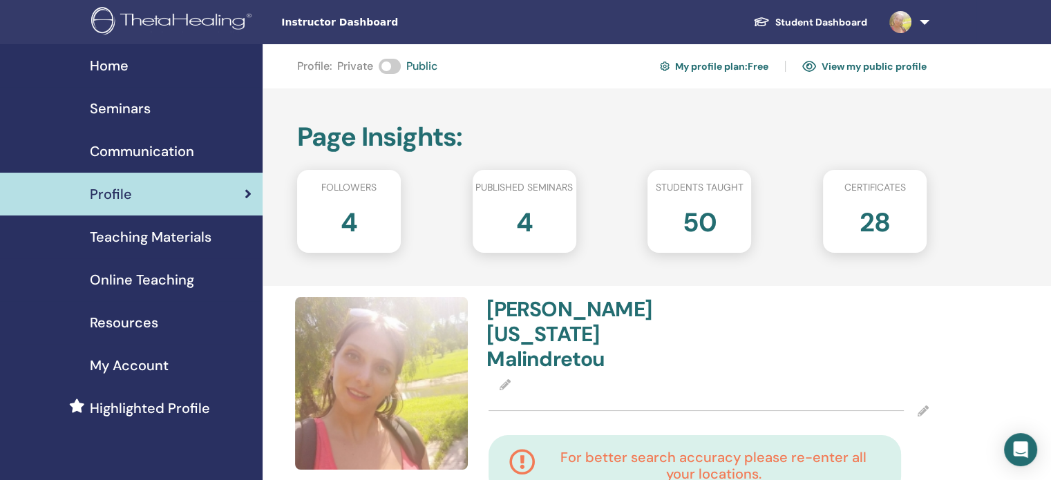
click at [122, 108] on span "Seminars" at bounding box center [120, 108] width 61 height 21
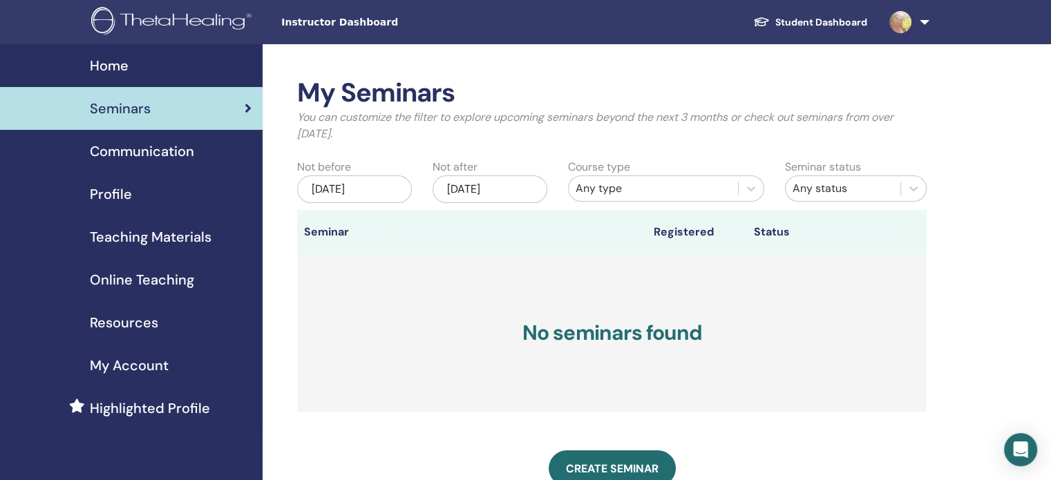
click at [374, 191] on div "[DATE]" at bounding box center [354, 189] width 115 height 28
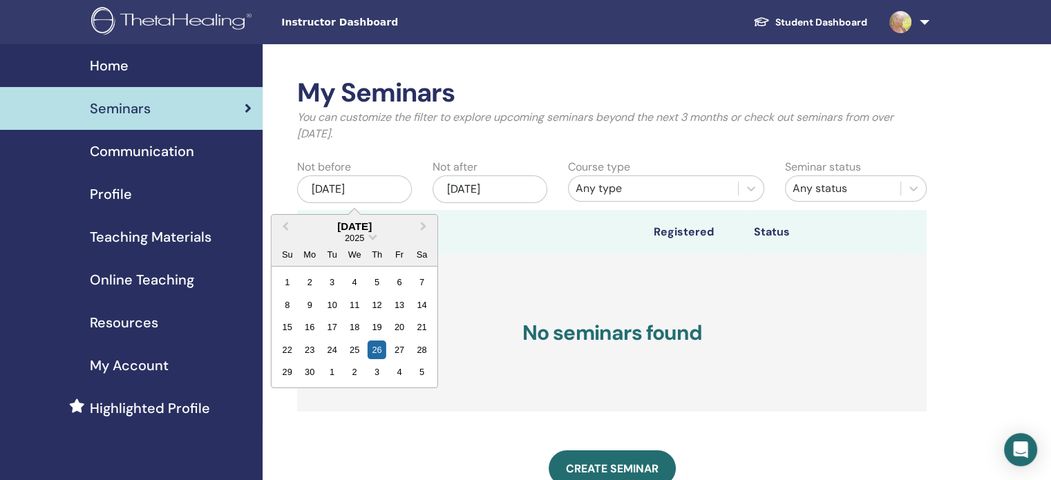
click at [379, 235] on div "2025" at bounding box center [354, 238] width 166 height 12
click at [370, 233] on span "Choose Date" at bounding box center [372, 235] width 9 height 9
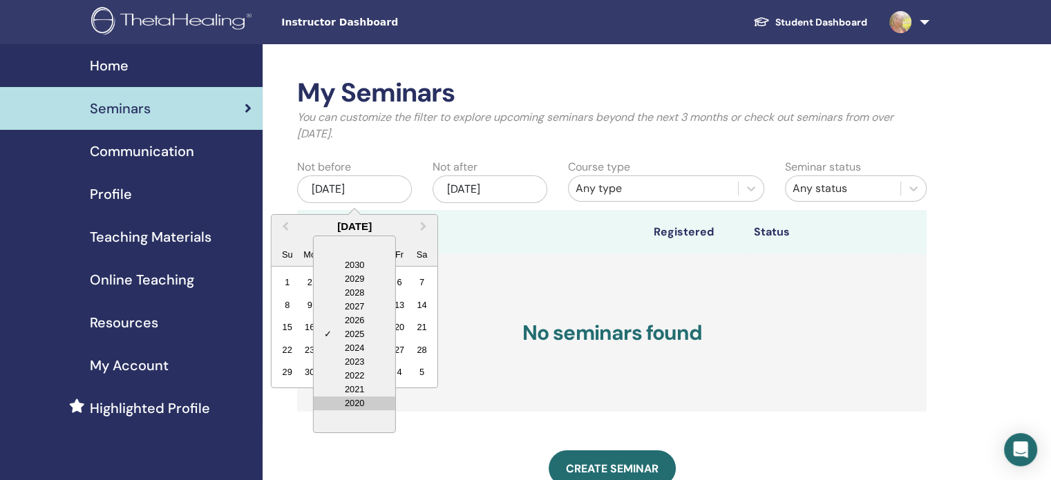
click at [351, 400] on div "2020" at bounding box center [355, 404] width 82 height 14
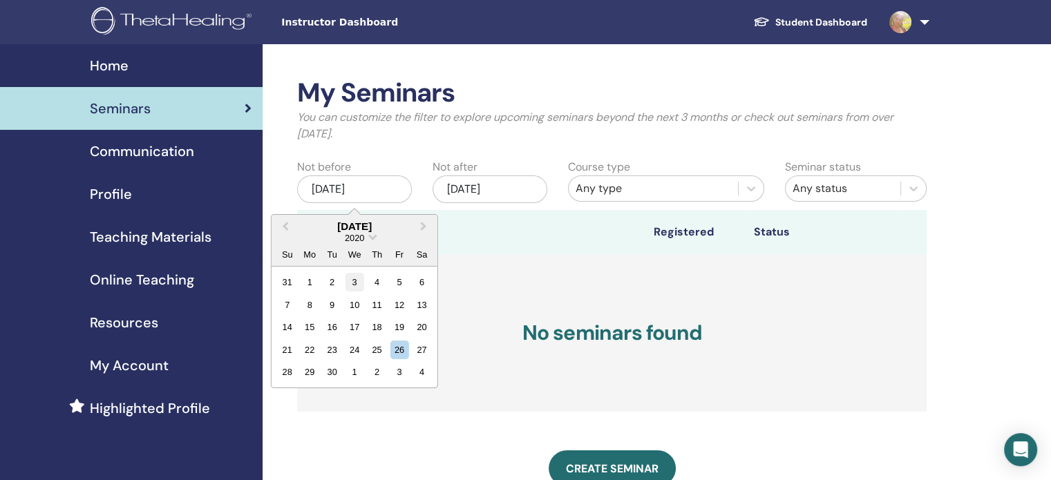
click at [347, 276] on div "3" at bounding box center [354, 282] width 19 height 19
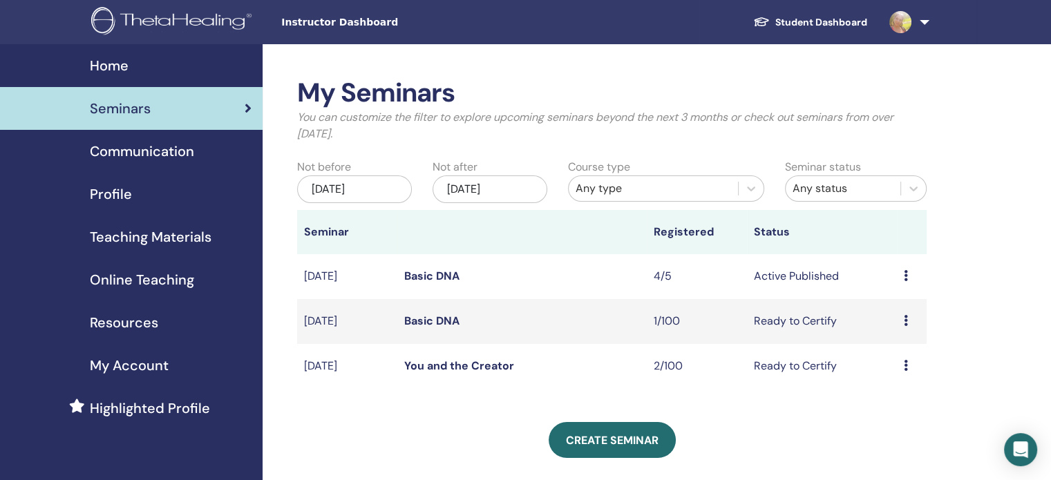
click at [426, 273] on link "Basic DNA" at bounding box center [431, 276] width 55 height 15
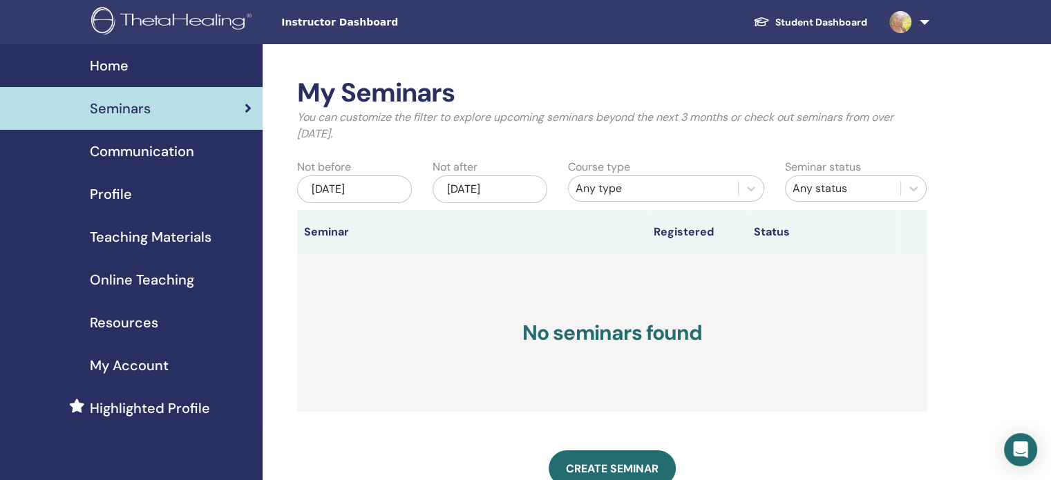
click at [118, 63] on span "Home" at bounding box center [109, 65] width 39 height 21
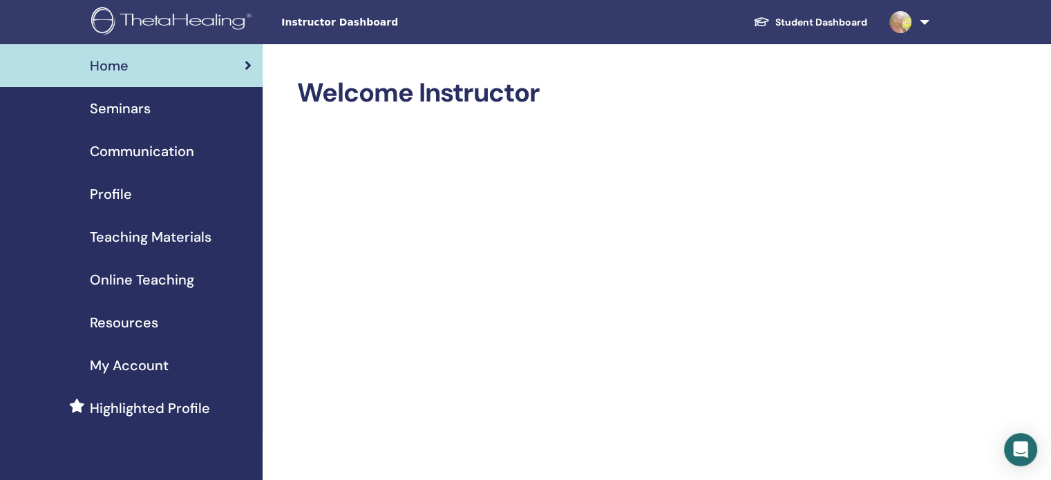
click at [114, 359] on span "My Account" at bounding box center [129, 365] width 79 height 21
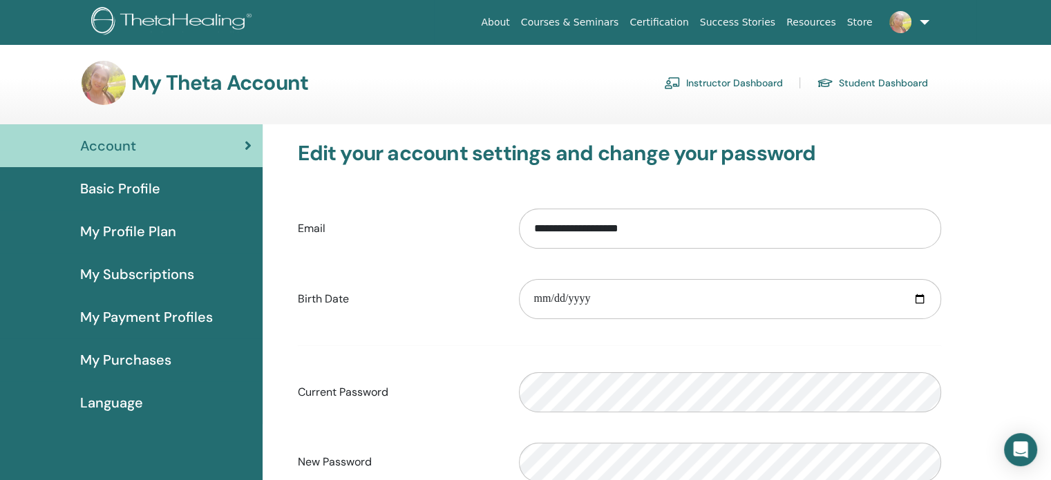
click at [624, 21] on link "Courses & Seminars" at bounding box center [569, 23] width 109 height 26
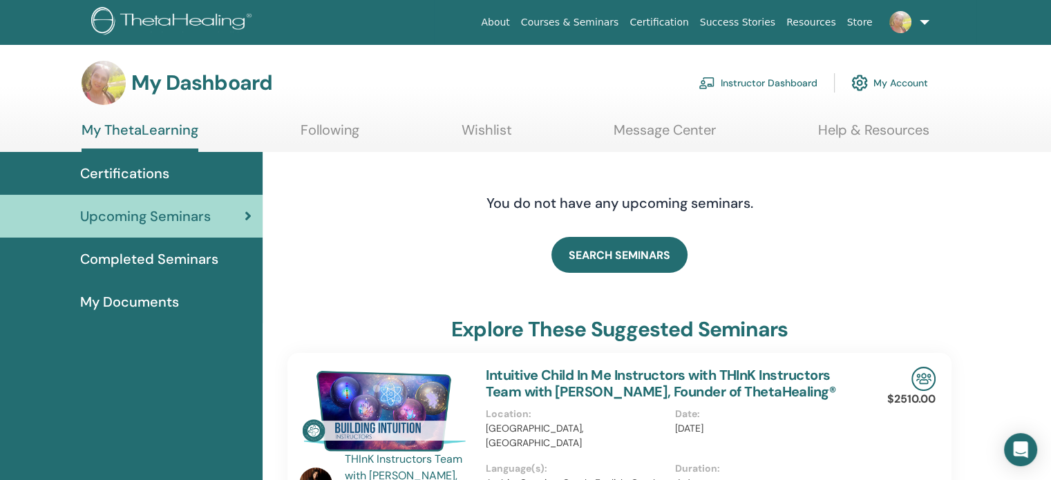
click at [134, 175] on span "Certifications" at bounding box center [124, 173] width 89 height 21
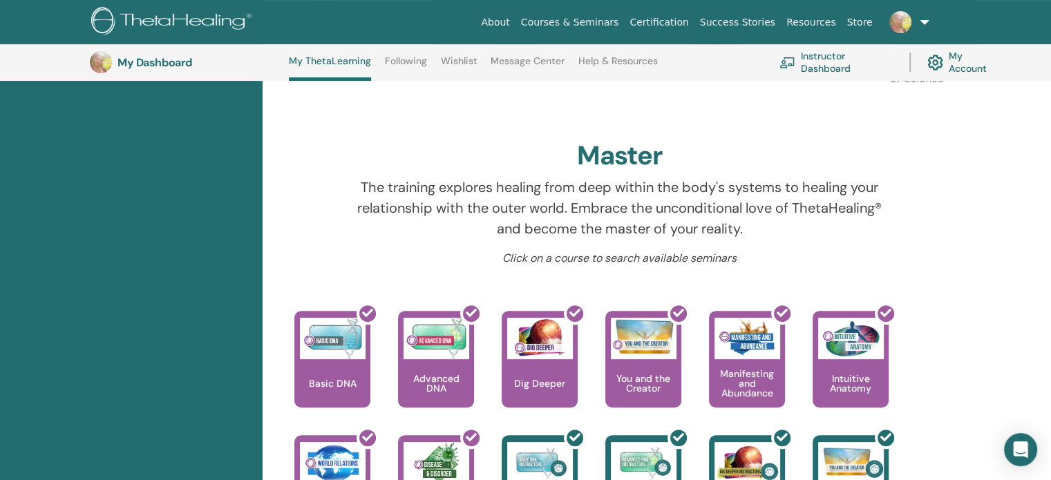
scroll to position [59, 0]
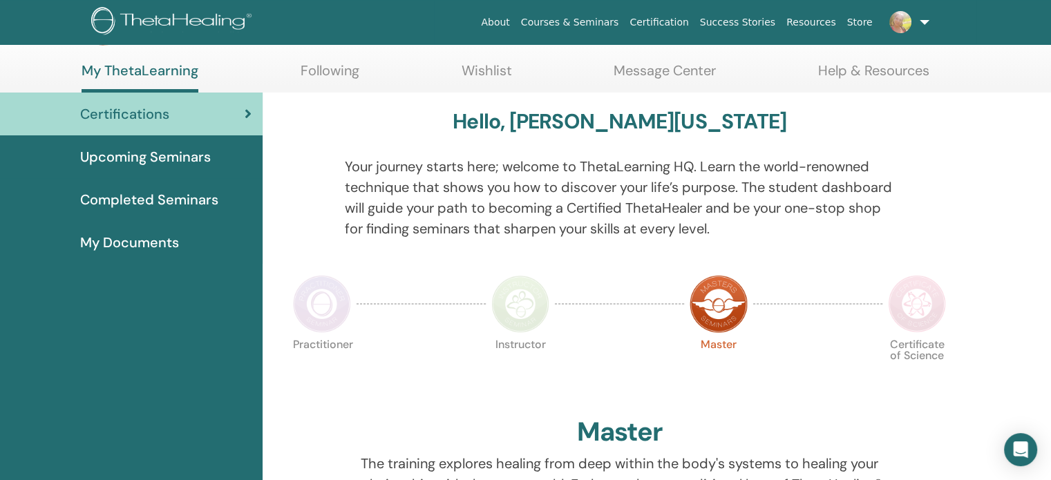
click at [155, 202] on span "Completed Seminars" at bounding box center [149, 199] width 138 height 21
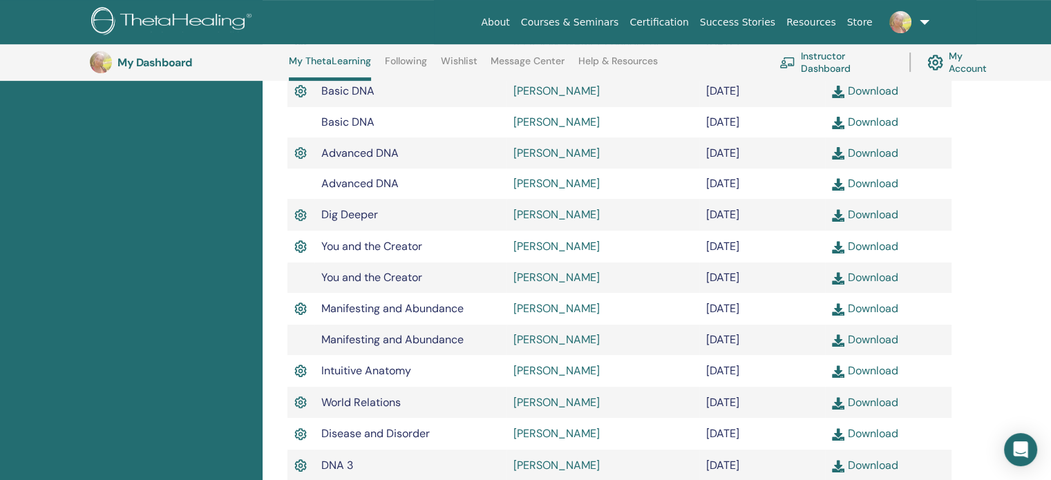
scroll to position [575, 0]
